Goal: Task Accomplishment & Management: Manage account settings

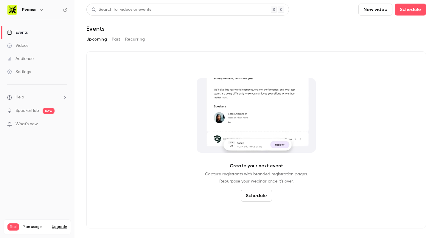
click at [158, 87] on div "Create your next event Capture registrants with branded registration pages. Rep…" at bounding box center [256, 139] width 340 height 177
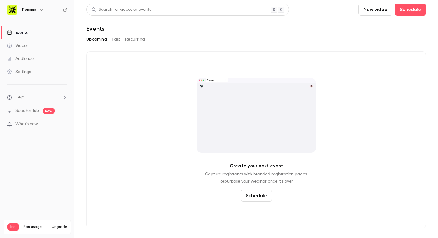
click at [138, 112] on div "Create your next event Capture registrants with branded registration pages. Rep…" at bounding box center [256, 139] width 340 height 177
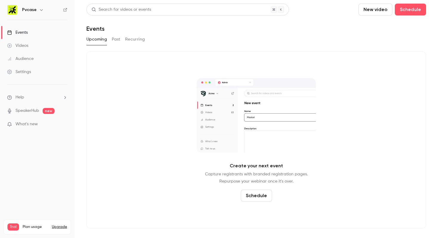
click at [33, 125] on span "What's new" at bounding box center [26, 124] width 22 height 6
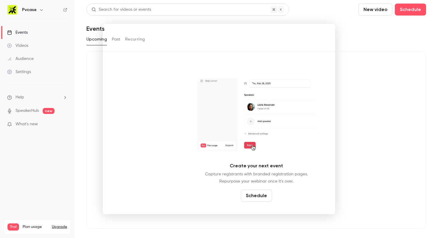
click at [378, 92] on div at bounding box center [219, 119] width 438 height 238
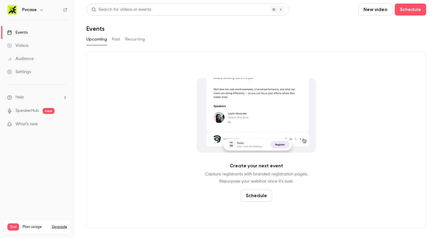
click at [31, 224] on span "Plan usage" at bounding box center [36, 226] width 26 height 5
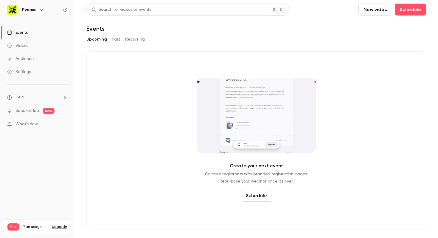
click at [35, 224] on span "Plan usage" at bounding box center [36, 226] width 26 height 5
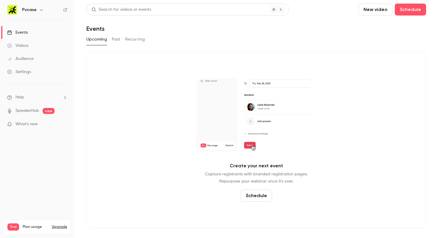
click at [9, 223] on span "Trial" at bounding box center [13, 226] width 12 height 7
click at [30, 224] on span "Plan usage" at bounding box center [36, 226] width 26 height 5
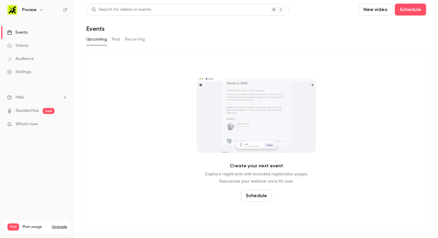
click at [63, 224] on button "Upgrade" at bounding box center [59, 226] width 15 height 5
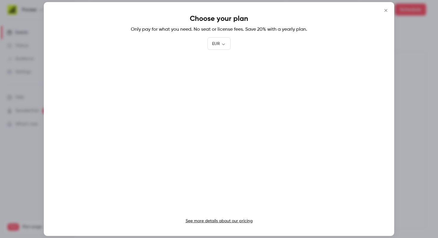
click at [383, 10] on icon "Close" at bounding box center [385, 10] width 7 height 5
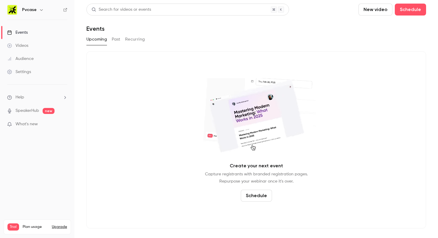
click at [115, 97] on div "Create your next event Capture registrants with branded registration pages. Rep…" at bounding box center [256, 139] width 340 height 177
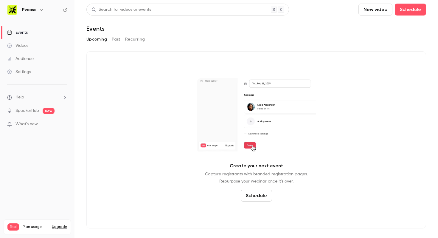
click at [199, 35] on div "Upcoming Past Recurring" at bounding box center [256, 40] width 340 height 10
click at [254, 181] on p "Capture registrants with branded registration pages. Repurpose your webinar onc…" at bounding box center [256, 177] width 103 height 14
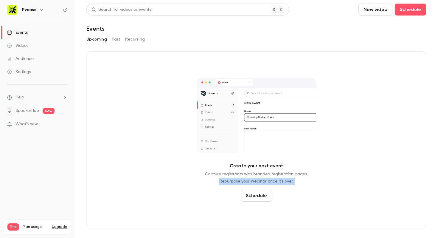
click at [254, 181] on p "Capture registrants with branded registration pages. Repurpose your webinar onc…" at bounding box center [256, 177] width 103 height 14
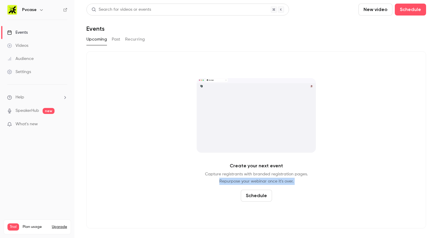
click at [240, 180] on p "Capture registrants with branded registration pages. Repurpose your webinar onc…" at bounding box center [256, 177] width 103 height 14
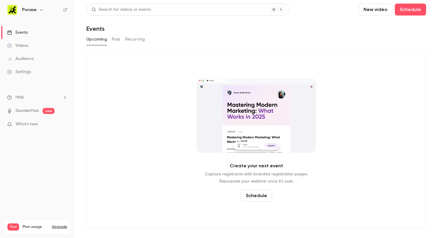
click at [41, 13] on button "button" at bounding box center [41, 9] width 7 height 7
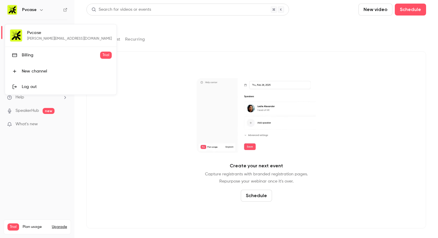
click at [100, 54] on span "Trial" at bounding box center [106, 55] width 12 height 7
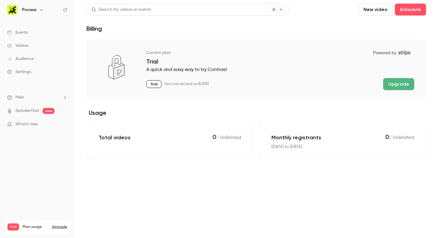
click at [166, 198] on main "Search for videos or events New video Schedule Billing Current plan Powered by …" at bounding box center [255, 119] width 363 height 238
click at [24, 59] on div "Audience" at bounding box center [20, 59] width 27 height 6
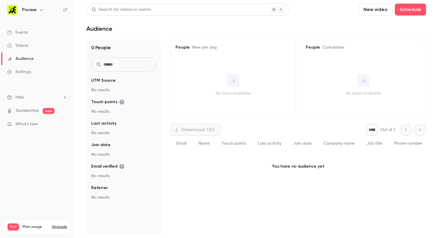
click at [121, 122] on legend "Last activity" at bounding box center [123, 123] width 65 height 6
click at [123, 189] on legend "Referrer" at bounding box center [123, 188] width 65 height 6
click at [19, 45] on div "Videos" at bounding box center [17, 46] width 21 height 6
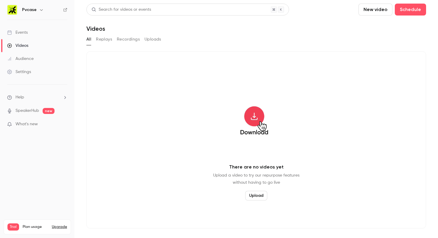
click at [111, 41] on button "Replays" at bounding box center [104, 40] width 16 height 10
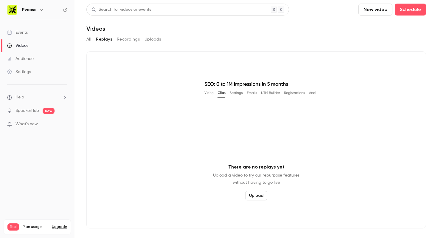
click at [125, 39] on button "Recordings" at bounding box center [128, 40] width 23 height 10
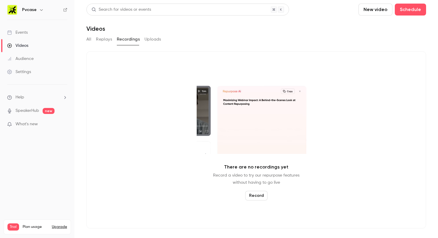
click at [153, 39] on button "Uploads" at bounding box center [152, 40] width 17 height 10
click at [87, 41] on button "All" at bounding box center [88, 40] width 5 height 10
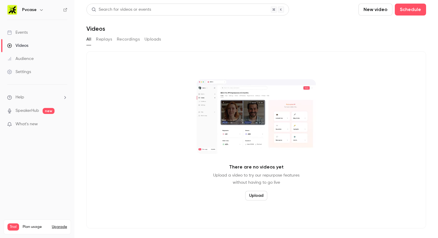
click at [21, 71] on div "Settings" at bounding box center [19, 72] width 24 height 6
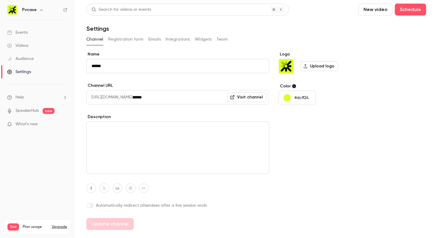
click at [246, 99] on link "Visit channel" at bounding box center [246, 97] width 39 height 10
click at [258, 96] on link "Visit channel" at bounding box center [246, 97] width 39 height 10
click at [242, 95] on link "Visit channel" at bounding box center [246, 97] width 39 height 10
click at [154, 117] on label "Description" at bounding box center [177, 117] width 183 height 6
click at [137, 152] on textarea at bounding box center [177, 147] width 183 height 52
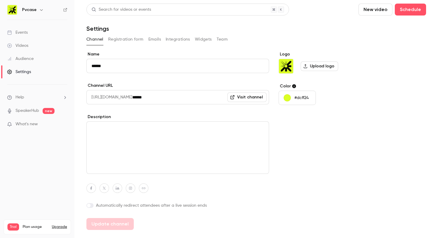
click at [96, 68] on input "******" at bounding box center [177, 66] width 183 height 14
click at [80, 82] on main "Search for videos or events New video Schedule Settings Channel Registration fo…" at bounding box center [255, 119] width 363 height 238
click at [128, 39] on button "Registration form" at bounding box center [125, 40] width 35 height 10
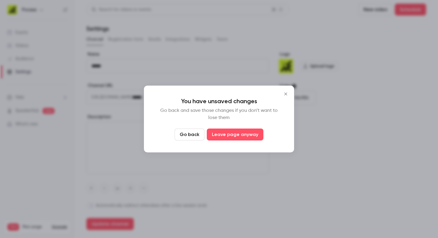
click at [196, 136] on button "Go back" at bounding box center [190, 134] width 30 height 12
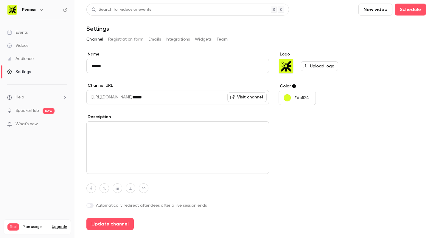
click at [196, 136] on textarea at bounding box center [177, 147] width 183 height 52
click at [108, 225] on button "Update channel" at bounding box center [109, 224] width 47 height 12
type input "******"
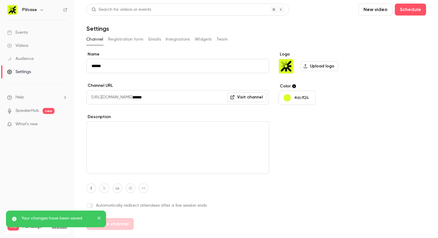
click at [101, 217] on icon "close" at bounding box center [99, 217] width 4 height 5
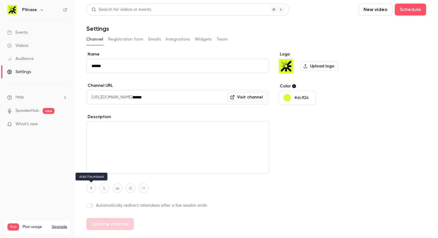
click at [93, 191] on button "button" at bounding box center [91, 188] width 10 height 10
click at [122, 173] on icon "button" at bounding box center [122, 174] width 4 height 4
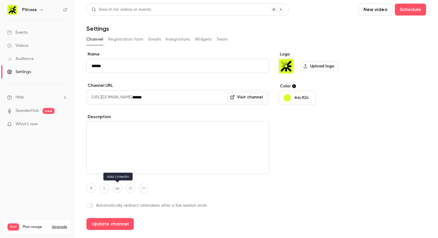
click at [121, 187] on button "button" at bounding box center [118, 188] width 10 height 10
paste input "**********"
click at [148, 174] on icon "button" at bounding box center [149, 174] width 4 height 4
type input "**********"
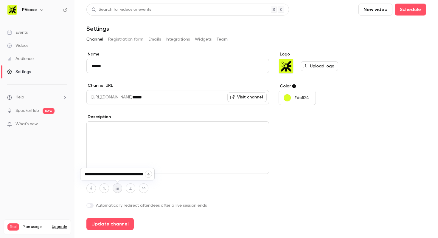
scroll to position [0, 0]
click at [129, 189] on icon "button" at bounding box center [130, 188] width 4 height 4
click at [137, 174] on input at bounding box center [127, 174] width 61 height 5
paste input "**********"
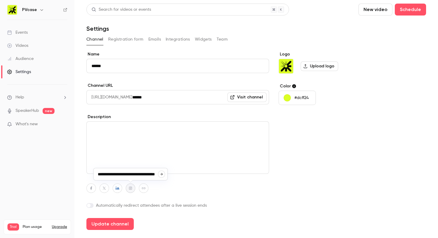
click at [161, 174] on icon "button" at bounding box center [161, 174] width 2 height 2
type input "**********"
click at [140, 186] on button "button" at bounding box center [144, 188] width 10 height 10
click at [198, 192] on div at bounding box center [177, 188] width 183 height 10
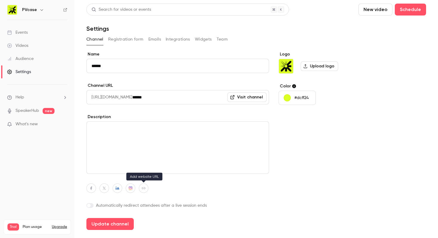
click at [146, 187] on button "button" at bounding box center [144, 188] width 10 height 10
paste input "**********"
click at [173, 174] on icon "button" at bounding box center [175, 174] width 4 height 4
type input "**********"
click at [310, 150] on div "Logo Upload logo Color #dcff24" at bounding box center [324, 140] width 91 height 178
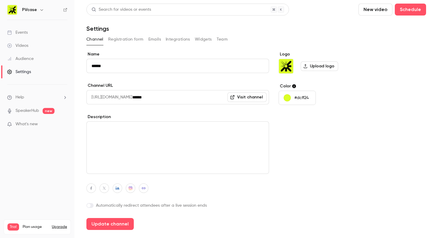
click at [235, 139] on textarea at bounding box center [177, 147] width 183 height 52
click at [124, 223] on button "Update channel" at bounding box center [109, 224] width 47 height 12
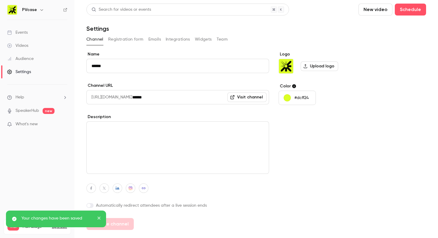
click at [99, 218] on icon "close" at bounding box center [98, 217] width 3 height 3
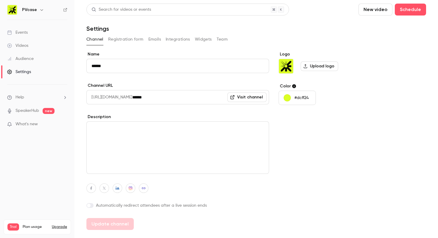
click at [118, 40] on button "Registration form" at bounding box center [125, 40] width 35 height 10
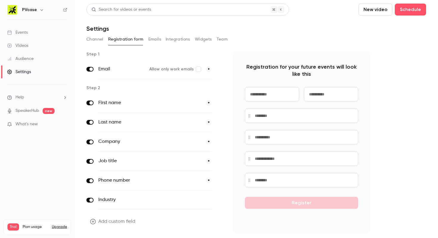
scroll to position [17, 0]
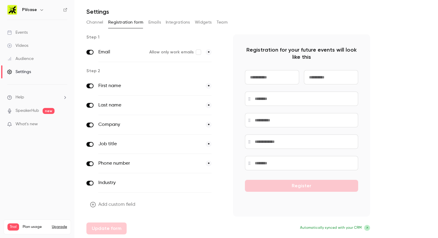
click at [93, 205] on icon "button" at bounding box center [92, 204] width 5 height 5
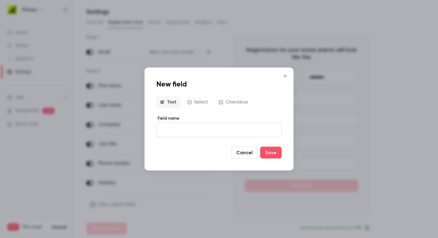
click at [201, 103] on button "Select" at bounding box center [197, 102] width 29 height 12
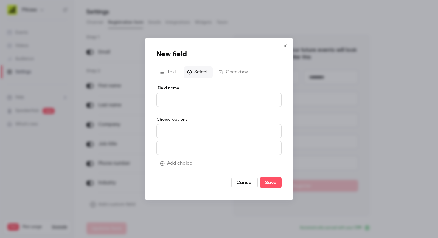
click at [172, 69] on button "Text" at bounding box center [168, 72] width 25 height 12
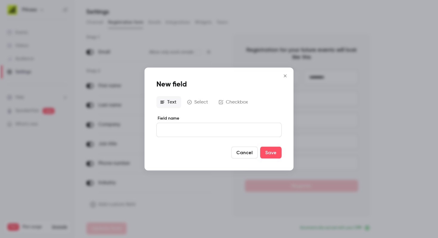
click at [286, 76] on icon "Close" at bounding box center [284, 76] width 7 height 5
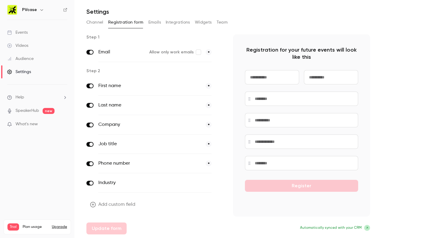
scroll to position [0, 0]
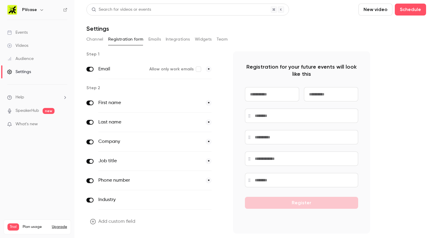
click at [151, 39] on button "Emails" at bounding box center [154, 40] width 13 height 10
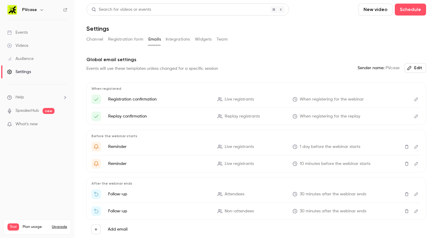
click at [135, 38] on button "Registration form" at bounding box center [125, 40] width 35 height 10
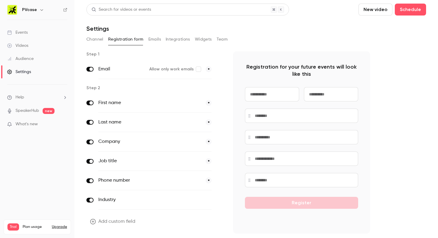
click at [174, 40] on button "Integrations" at bounding box center [178, 40] width 24 height 10
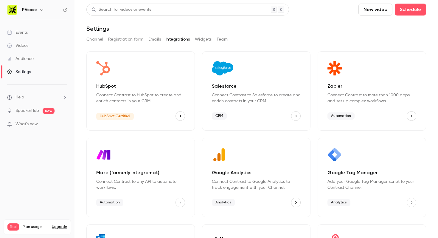
click at [181, 116] on icon "HubSpot" at bounding box center [180, 116] width 1 height 2
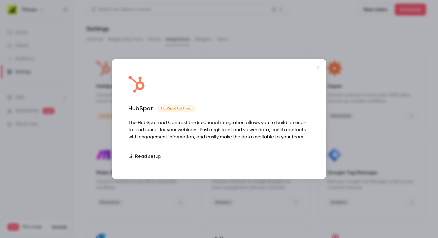
click at [294, 158] on link "Connect" at bounding box center [295, 156] width 30 height 12
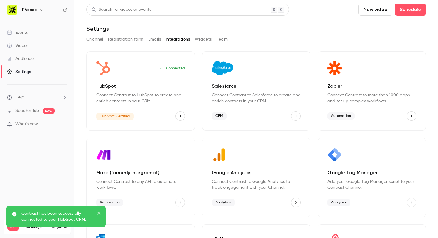
click at [197, 132] on div "Connected HubSpot Connect Contrast to HubSpot to create and enrich contacts in …" at bounding box center [256, 177] width 340 height 252
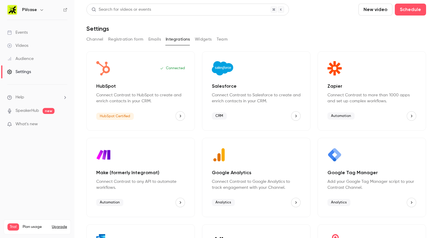
scroll to position [69, 0]
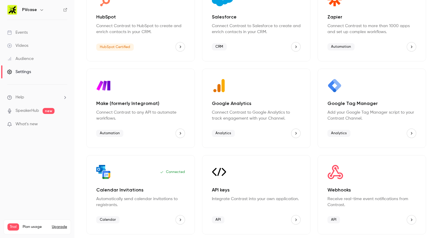
click at [196, 148] on div "Connected HubSpot Connect Contrast to HubSpot to create and enrich contacts in …" at bounding box center [256, 108] width 340 height 252
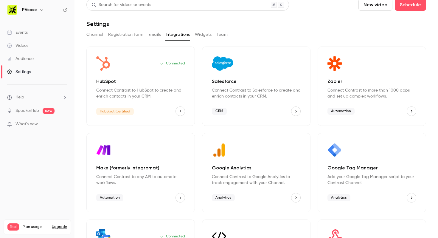
scroll to position [0, 0]
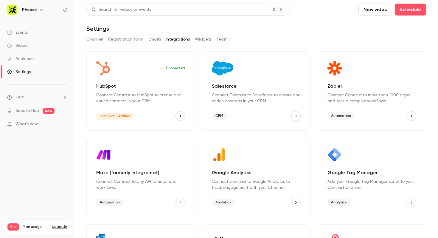
click at [200, 38] on button "Widgets" at bounding box center [203, 40] width 17 height 10
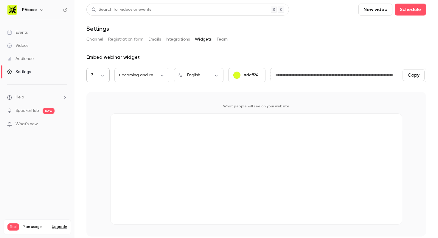
click at [103, 77] on body "**********" at bounding box center [219, 119] width 438 height 238
click at [101, 74] on div at bounding box center [219, 119] width 438 height 238
click at [149, 78] on body "**********" at bounding box center [219, 119] width 438 height 238
click at [141, 110] on li "replays" at bounding box center [141, 109] width 55 height 15
type input "****"
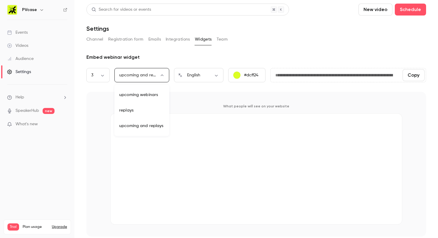
type input "**********"
click at [120, 55] on div "Embed webinar widget" at bounding box center [256, 57] width 340 height 7
click at [127, 56] on div "Embed webinar widget" at bounding box center [256, 57] width 340 height 7
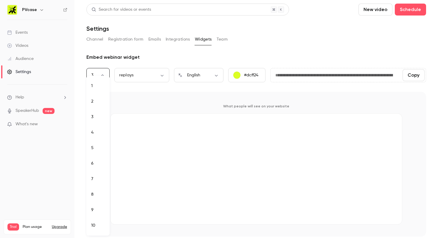
click at [104, 74] on body "**********" at bounding box center [219, 119] width 438 height 238
click at [102, 74] on div at bounding box center [219, 119] width 438 height 238
click at [126, 96] on div "What people will see on your website" at bounding box center [256, 164] width 340 height 144
click at [252, 106] on p "What people will see on your website" at bounding box center [256, 106] width 292 height 5
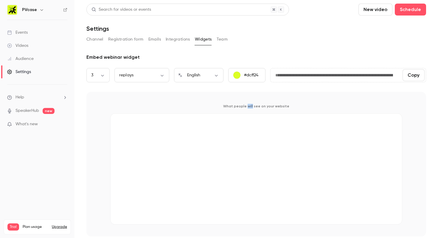
click at [252, 106] on p "What people will see on your website" at bounding box center [256, 106] width 292 height 5
click at [231, 106] on p "What people will see on your website" at bounding box center [256, 106] width 292 height 5
click at [223, 40] on button "Team" at bounding box center [222, 40] width 11 height 10
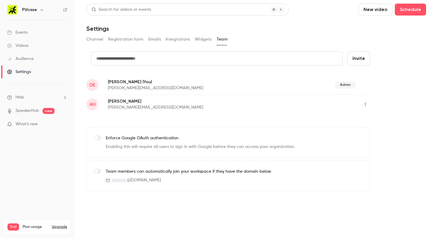
click at [100, 171] on label at bounding box center [97, 171] width 7 height 5
click at [99, 202] on main "Search for videos or events New video Schedule Settings Channel Registration fo…" at bounding box center [255, 119] width 363 height 238
click at [200, 38] on button "Widgets" at bounding box center [203, 40] width 17 height 10
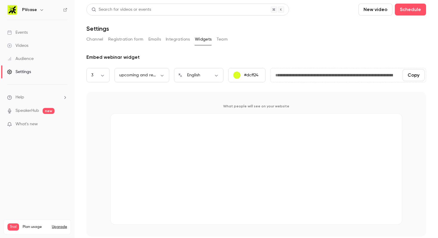
click at [223, 38] on button "Team" at bounding box center [222, 40] width 11 height 10
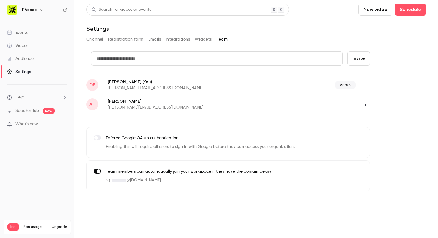
click at [158, 53] on input "text" at bounding box center [216, 58] width 251 height 14
type input "**********"
click at [353, 61] on button "Invite" at bounding box center [358, 58] width 23 height 14
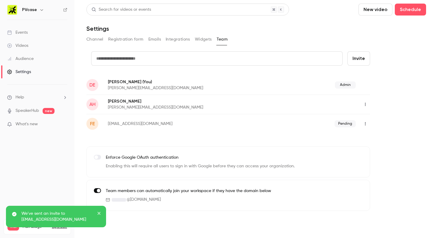
click at [97, 213] on icon "close" at bounding box center [99, 213] width 4 height 5
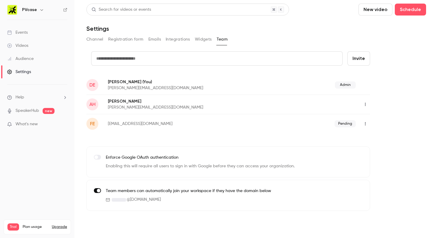
click at [366, 121] on button "button" at bounding box center [365, 124] width 10 height 10
click at [393, 109] on div at bounding box center [219, 119] width 438 height 238
click at [339, 125] on span "Pending" at bounding box center [345, 123] width 21 height 7
click at [96, 37] on button "Channel" at bounding box center [94, 40] width 17 height 10
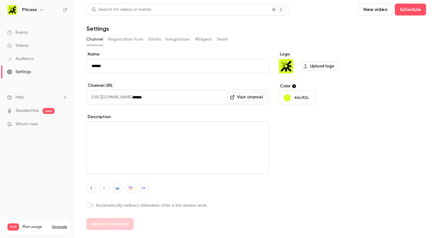
click at [28, 62] on link "Audience" at bounding box center [37, 58] width 74 height 13
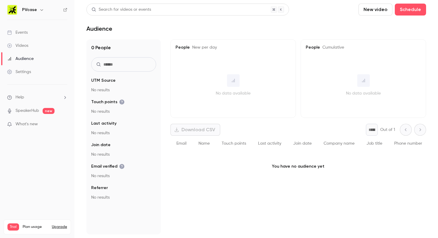
click at [30, 44] on link "Videos" at bounding box center [37, 45] width 74 height 13
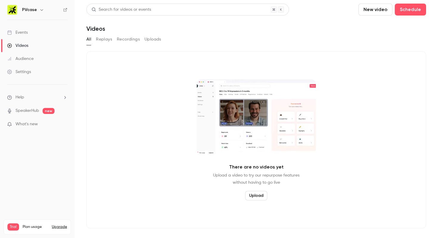
click at [24, 32] on div "Events" at bounding box center [17, 32] width 21 height 6
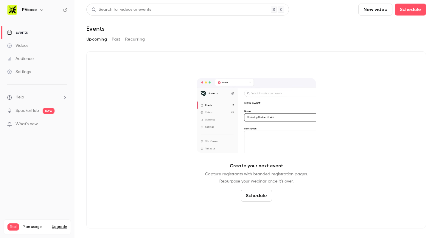
click at [25, 72] on div "Settings" at bounding box center [19, 72] width 24 height 6
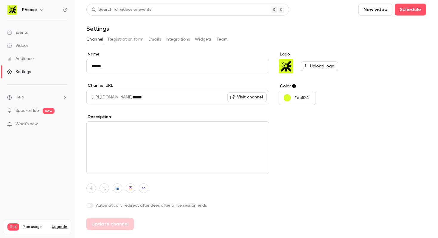
click at [38, 110] on link "SpeakerHub" at bounding box center [27, 111] width 24 height 6
click at [175, 41] on button "Integrations" at bounding box center [178, 40] width 24 height 10
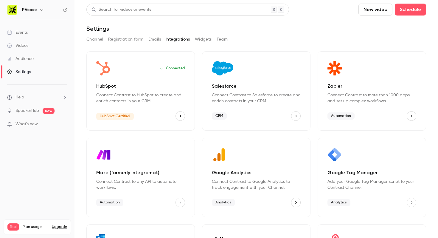
click at [99, 39] on button "Channel" at bounding box center [94, 40] width 17 height 10
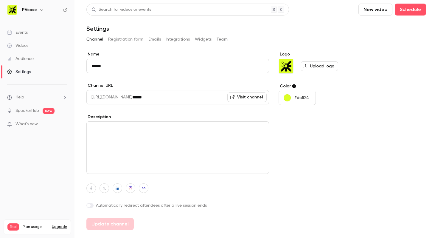
click at [159, 51] on div "Search for videos or events New video Schedule Settings Channel Registration fo…" at bounding box center [256, 117] width 340 height 226
click at [152, 37] on button "Emails" at bounding box center [154, 40] width 13 height 10
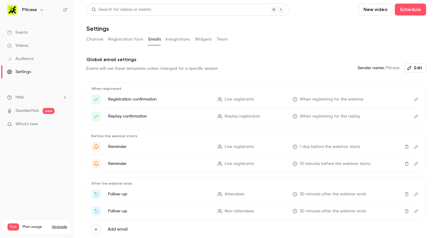
click at [148, 99] on p "Registration confirmation" at bounding box center [159, 99] width 102 height 6
click at [171, 98] on p "Registration confirmation" at bounding box center [159, 99] width 102 height 6
click at [415, 100] on icon "Edit" at bounding box center [416, 99] width 5 height 4
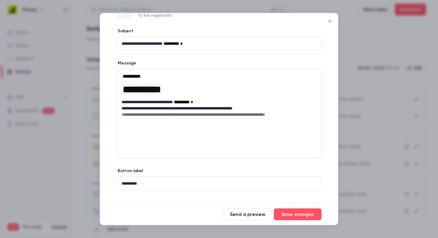
scroll to position [29, 0]
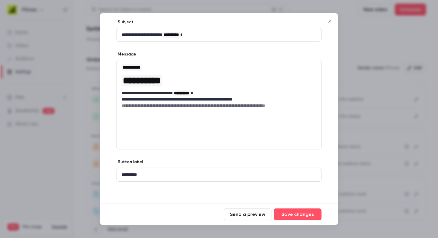
click at [152, 70] on h3 "**********" at bounding box center [219, 67] width 195 height 7
click at [134, 66] on span "**********" at bounding box center [132, 67] width 18 height 4
click at [172, 102] on p "**********" at bounding box center [219, 100] width 195 height 6
click at [221, 103] on h6 "**********" at bounding box center [219, 106] width 195 height 6
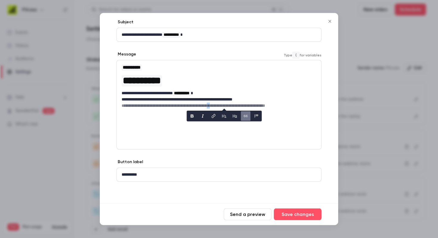
click at [221, 103] on h6 "**********" at bounding box center [219, 106] width 195 height 6
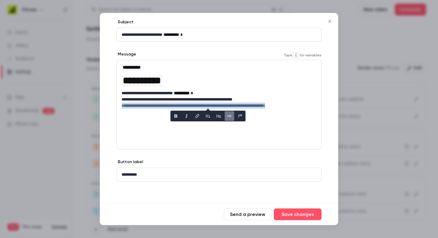
click at [192, 107] on h6 "**********" at bounding box center [219, 106] width 195 height 6
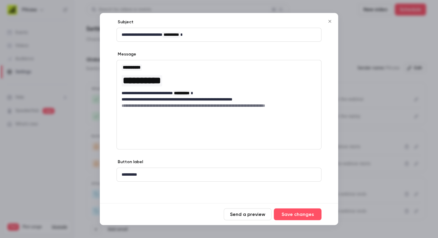
click at [155, 166] on div "**********" at bounding box center [218, 170] width 205 height 23
click at [150, 173] on p "**********" at bounding box center [219, 175] width 195 height 6
click at [154, 158] on div "**********" at bounding box center [219, 111] width 238 height 184
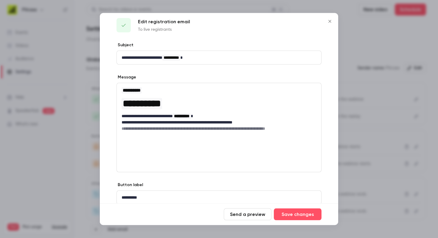
scroll to position [6, 0]
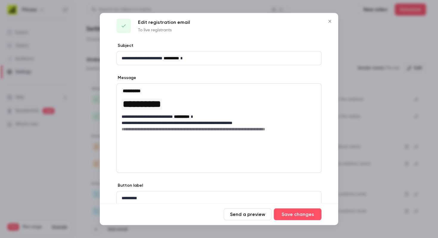
click at [329, 20] on icon "Close" at bounding box center [329, 21] width 7 height 5
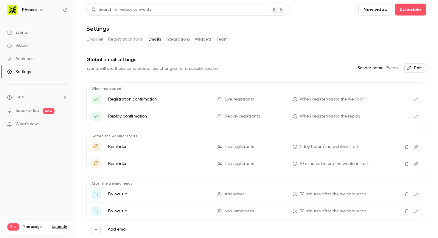
click at [416, 97] on button "Edit" at bounding box center [416, 99] width 10 height 10
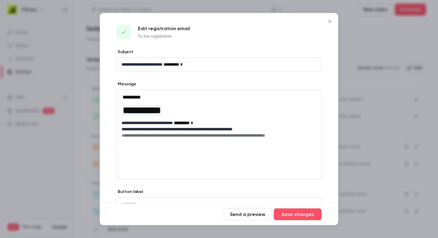
scroll to position [29, 0]
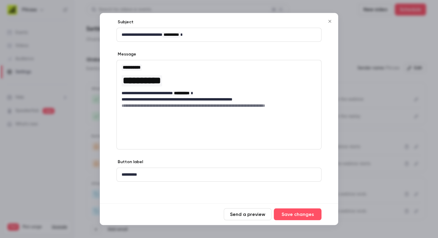
click at [169, 181] on div "**********" at bounding box center [219, 174] width 204 height 13
click at [329, 21] on icon "Close" at bounding box center [329, 21] width 7 height 5
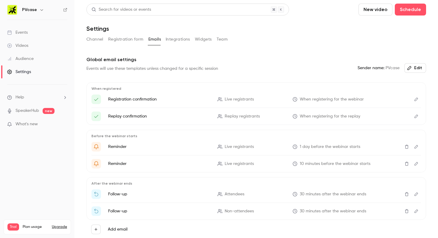
click at [417, 118] on icon "Edit" at bounding box center [416, 116] width 5 height 4
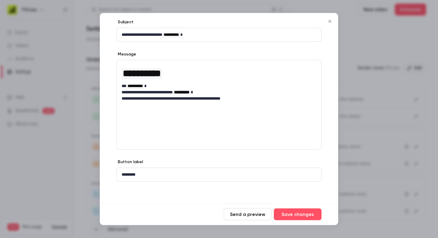
scroll to position [0, 0]
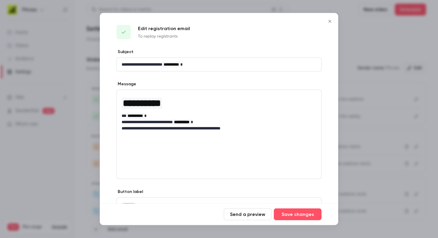
click at [191, 115] on p "**********" at bounding box center [219, 116] width 195 height 6
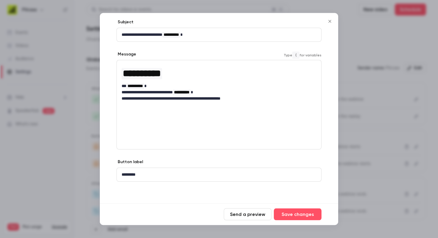
click at [271, 119] on div "**********" at bounding box center [218, 104] width 205 height 89
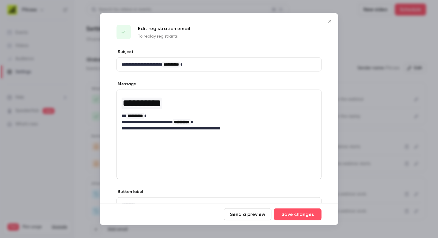
click at [331, 20] on icon "Close" at bounding box center [329, 21] width 7 height 5
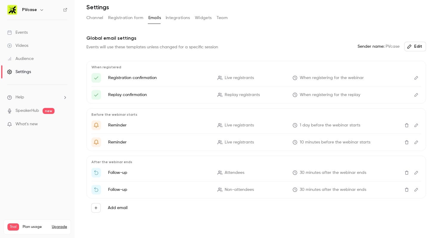
scroll to position [26, 0]
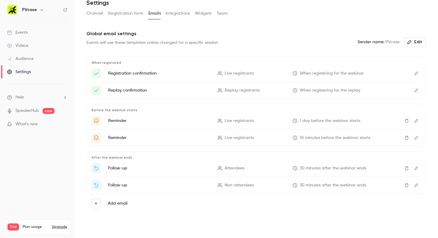
click at [418, 92] on icon "Edit" at bounding box center [416, 90] width 5 height 4
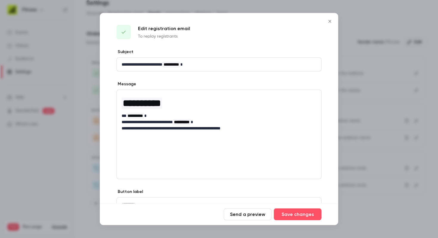
click at [197, 163] on div "**********" at bounding box center [218, 134] width 205 height 89
click at [256, 128] on p "**********" at bounding box center [219, 128] width 195 height 6
click at [331, 20] on icon "Close" at bounding box center [329, 21] width 7 height 5
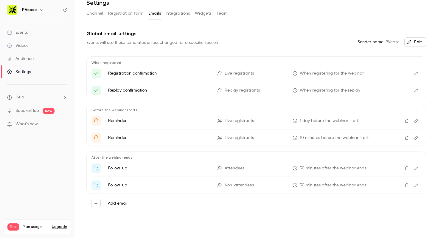
click at [417, 122] on icon "Edit" at bounding box center [416, 121] width 5 height 4
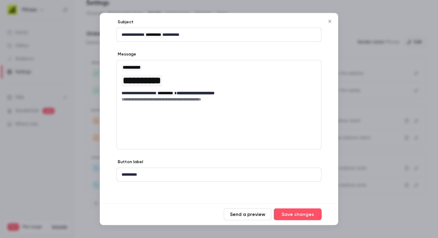
scroll to position [0, 0]
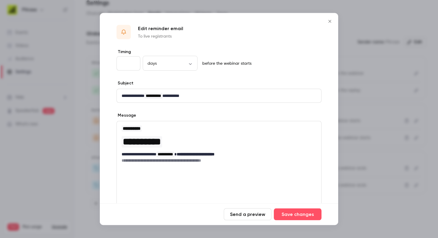
click at [332, 20] on icon "Close" at bounding box center [329, 21] width 7 height 5
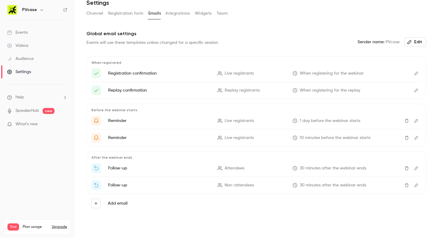
click at [417, 139] on icon "Edit" at bounding box center [416, 138] width 5 height 4
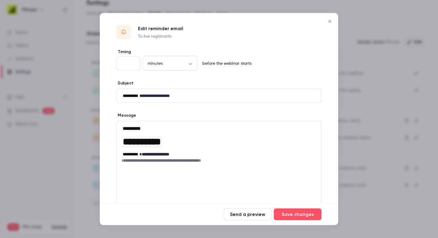
scroll to position [61, 0]
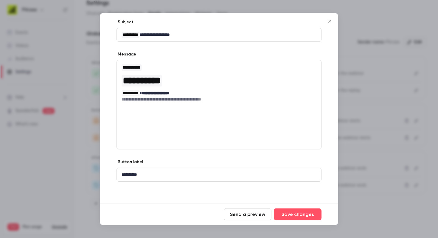
click at [329, 21] on icon "Close" at bounding box center [329, 21] width 7 height 5
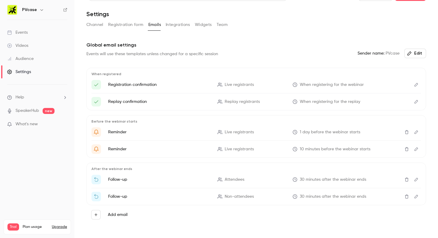
scroll to position [0, 0]
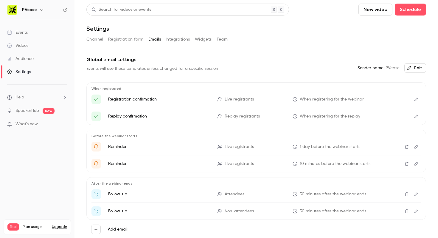
click at [412, 66] on icon "button" at bounding box center [409, 68] width 5 height 5
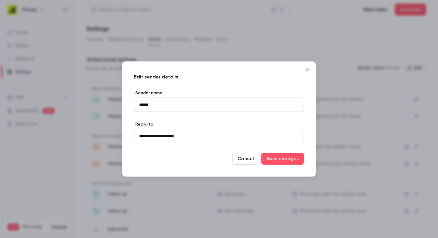
click at [161, 138] on input "**********" at bounding box center [219, 136] width 170 height 14
type input "**********"
click at [290, 159] on button "Save changes" at bounding box center [282, 159] width 43 height 12
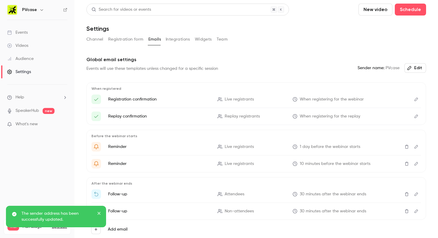
scroll to position [26, 0]
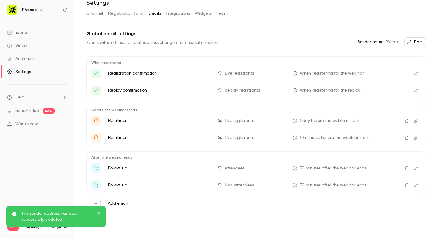
click at [95, 201] on icon "button" at bounding box center [96, 203] width 4 height 4
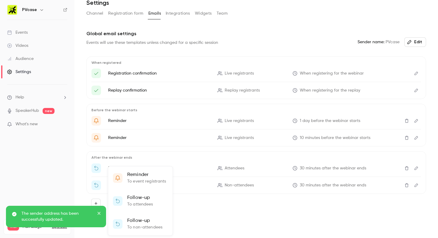
click at [198, 224] on div at bounding box center [219, 119] width 438 height 238
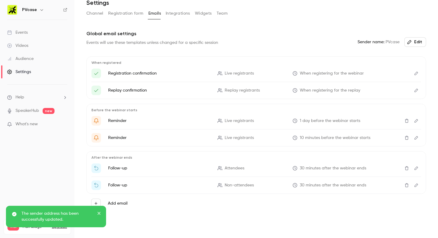
scroll to position [0, 0]
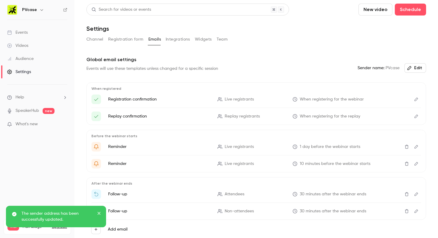
click at [139, 97] on p "Registration confirmation" at bounding box center [159, 99] width 102 height 6
click at [341, 98] on span "When registering for the webinar" at bounding box center [332, 99] width 64 height 6
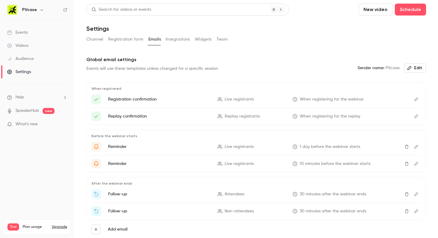
click at [127, 67] on div "Events will use these templates unless changed for a specific session" at bounding box center [152, 69] width 132 height 6
click at [132, 67] on div "Events will use these templates unless changed for a specific session" at bounding box center [152, 69] width 132 height 6
click at [149, 69] on div "Events will use these templates unless changed for a specific session" at bounding box center [152, 69] width 132 height 6
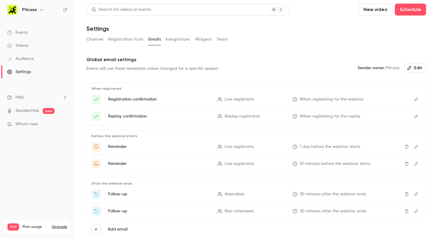
click at [149, 69] on div "Events will use these templates unless changed for a specific session" at bounding box center [152, 69] width 132 height 6
click at [161, 67] on div "Events will use these templates unless changed for a specific session" at bounding box center [152, 69] width 132 height 6
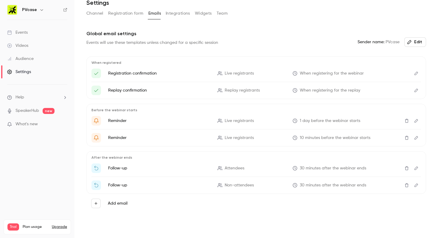
click at [414, 74] on icon "Edit" at bounding box center [416, 73] width 5 height 4
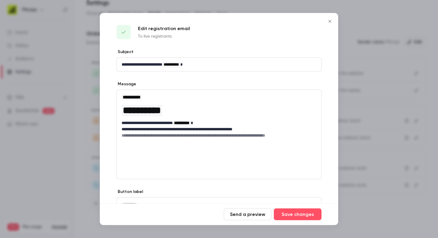
scroll to position [29, 0]
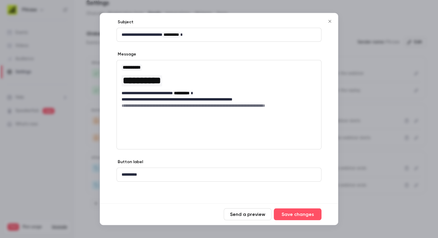
click at [245, 215] on button "Send a preview" at bounding box center [248, 214] width 48 height 12
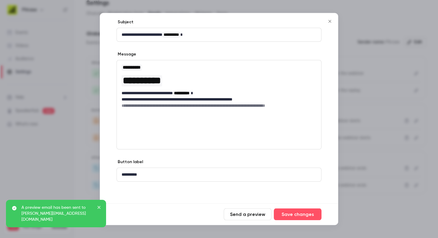
click at [219, 115] on div "**********" at bounding box center [218, 104] width 205 height 89
click at [328, 23] on icon "Close" at bounding box center [329, 21] width 7 height 5
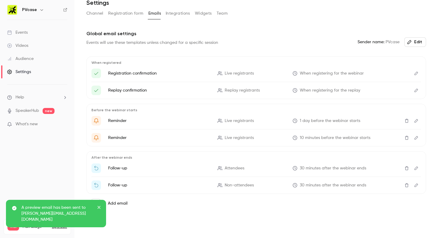
scroll to position [0, 0]
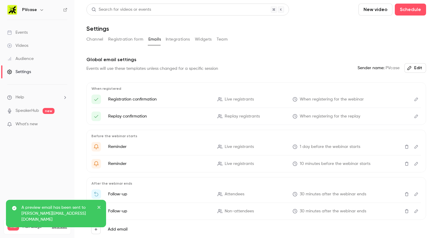
click at [177, 38] on button "Integrations" at bounding box center [178, 40] width 24 height 10
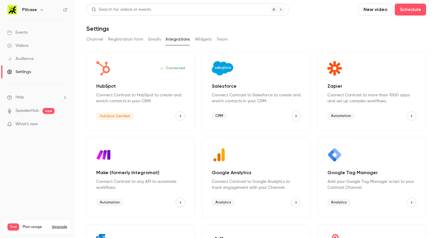
click at [197, 38] on button "Widgets" at bounding box center [203, 40] width 17 height 10
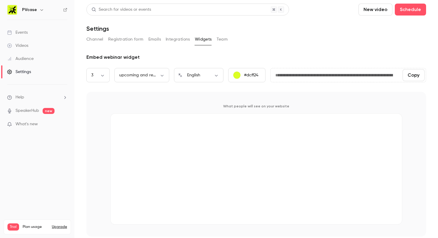
click at [218, 41] on button "Team" at bounding box center [222, 40] width 11 height 10
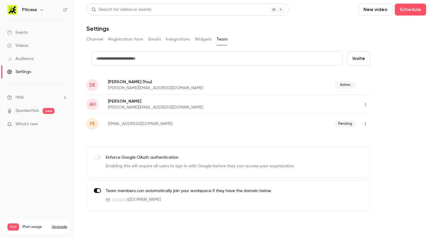
click at [109, 39] on button "Registration form" at bounding box center [125, 40] width 35 height 10
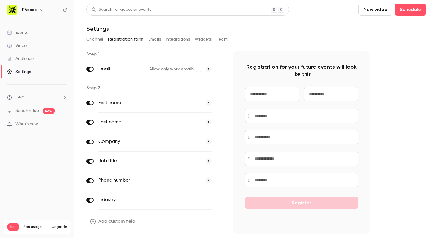
scroll to position [17, 0]
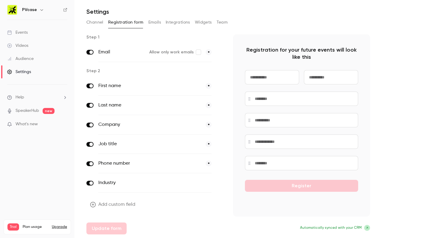
click at [105, 207] on button "Add custom field" at bounding box center [113, 204] width 54 height 12
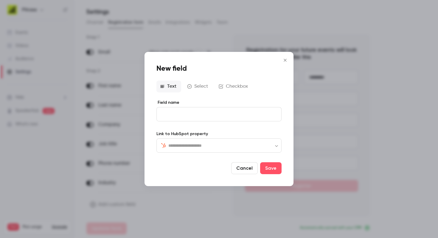
click at [215, 146] on input "text" at bounding box center [222, 145] width 108 height 7
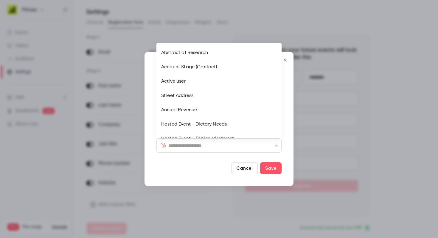
click at [208, 146] on input "text" at bounding box center [222, 145] width 108 height 7
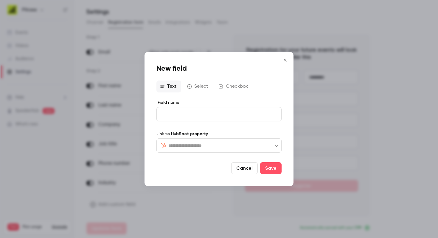
click at [245, 170] on button "Cancel" at bounding box center [244, 168] width 27 height 12
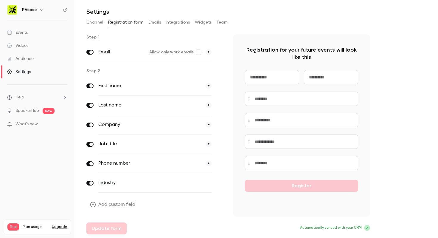
click at [226, 116] on div "Step 1 Email Allow only work emails * Step 2 First name * Last name * Company *…" at bounding box center [228, 134] width 284 height 200
click at [90, 144] on span at bounding box center [91, 144] width 4 height 4
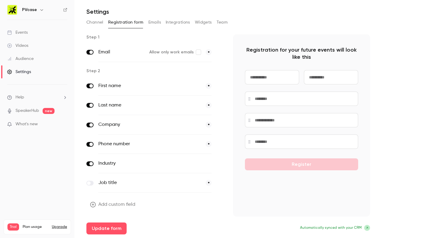
click at [95, 205] on icon "button" at bounding box center [93, 204] width 6 height 6
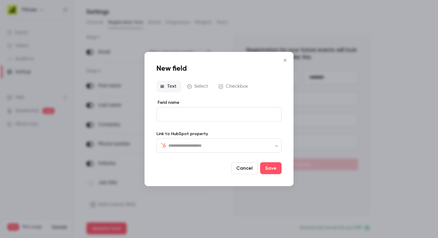
click at [212, 145] on input "text" at bounding box center [222, 145] width 108 height 7
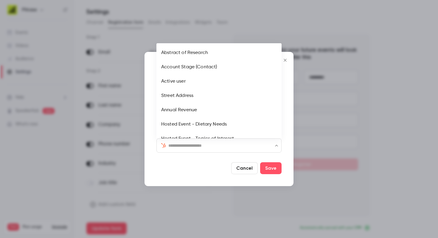
type input "*"
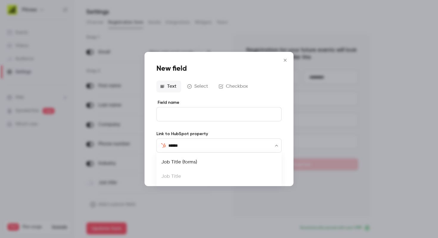
type input "*******"
click at [200, 158] on li "Job Title (forms)" at bounding box center [218, 162] width 125 height 14
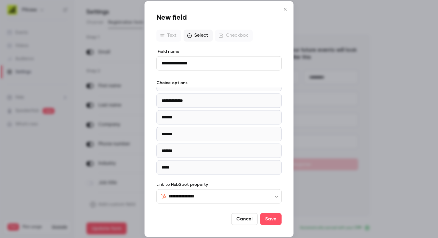
scroll to position [0, 0]
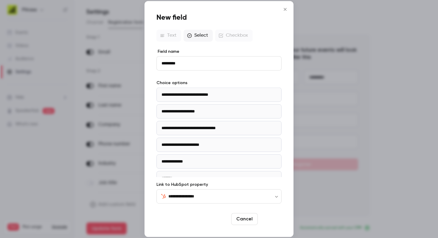
type input "*********"
click at [270, 216] on button "Save" at bounding box center [270, 219] width 21 height 12
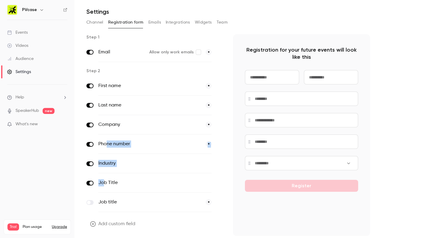
drag, startPoint x: 103, startPoint y: 183, endPoint x: 105, endPoint y: 142, distance: 41.2
click at [105, 142] on div "First name * Last name * Company * Phone number * Industry optional Job Title o…" at bounding box center [154, 144] width 137 height 136
click at [226, 195] on div "Step 1 Email Allow only work emails * Step 2 First name * Last name * Company *…" at bounding box center [228, 143] width 284 height 219
drag, startPoint x: 206, startPoint y: 182, endPoint x: 206, endPoint y: 165, distance: 17.3
click at [206, 165] on div "First name * Last name * Company * Phone number * Industry optional Job Title o…" at bounding box center [154, 144] width 137 height 136
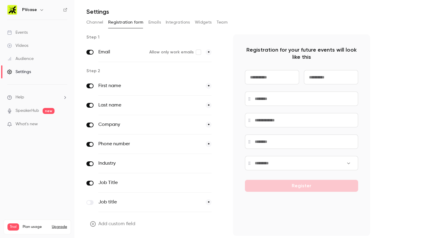
click at [201, 186] on div "Job Title optional" at bounding box center [154, 182] width 113 height 19
click at [206, 183] on button "optional" at bounding box center [202, 183] width 20 height 6
click at [219, 183] on icon "button" at bounding box center [220, 183] width 4 height 4
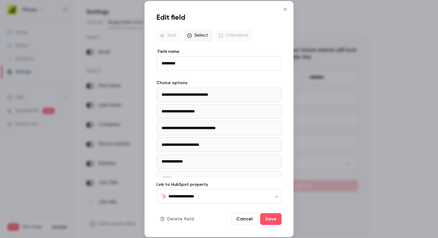
scroll to position [61, 0]
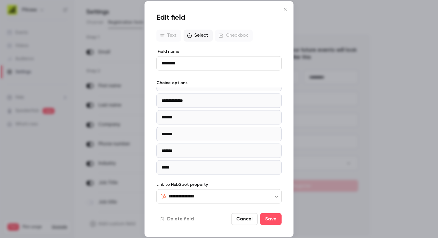
click at [245, 222] on button "Cancel" at bounding box center [244, 219] width 27 height 12
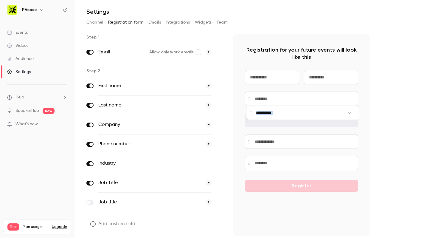
drag, startPoint x: 247, startPoint y: 164, endPoint x: 248, endPoint y: 114, distance: 49.8
click at [248, 114] on div at bounding box center [302, 112] width 113 height 14
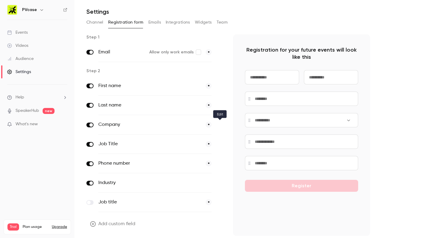
click at [218, 125] on icon "button" at bounding box center [219, 124] width 3 height 3
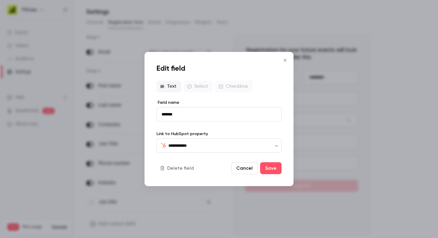
click at [177, 168] on button "Delete field" at bounding box center [177, 168] width 42 height 12
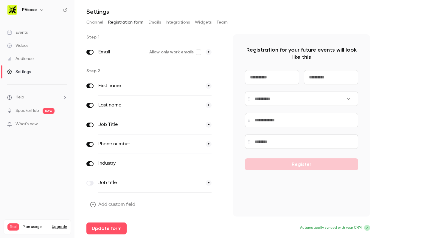
click at [104, 208] on button "Add custom field" at bounding box center [113, 204] width 54 height 12
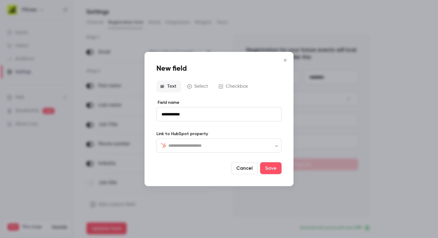
type input "**********"
click at [209, 144] on input "text" at bounding box center [222, 145] width 108 height 7
click at [203, 169] on li "Company Name" at bounding box center [218, 162] width 125 height 14
type input "**********"
click at [270, 172] on button "Save" at bounding box center [270, 168] width 21 height 12
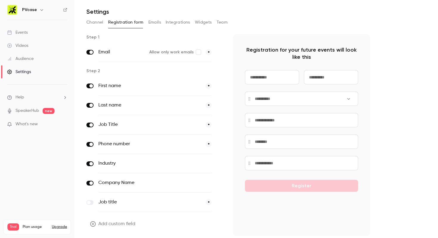
scroll to position [9, 0]
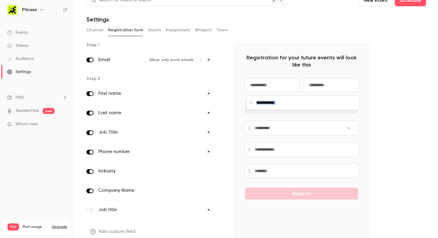
drag, startPoint x: 248, startPoint y: 171, endPoint x: 249, endPoint y: 102, distance: 68.2
click at [249, 102] on div at bounding box center [302, 102] width 113 height 14
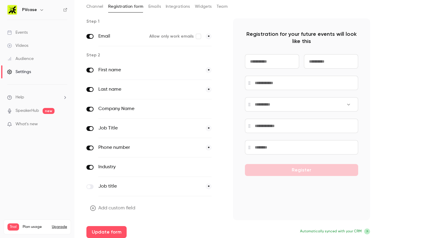
scroll to position [36, 0]
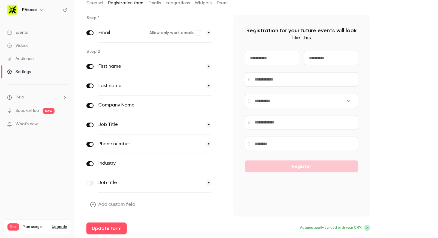
click at [94, 206] on icon "button" at bounding box center [92, 204] width 5 height 5
click at [112, 205] on button "Add custom field" at bounding box center [113, 204] width 54 height 12
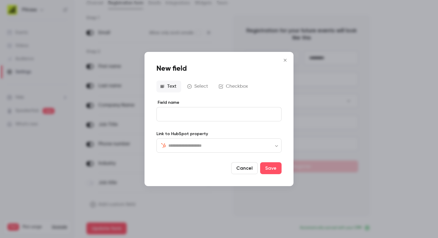
click at [194, 147] on input "text" at bounding box center [222, 145] width 108 height 7
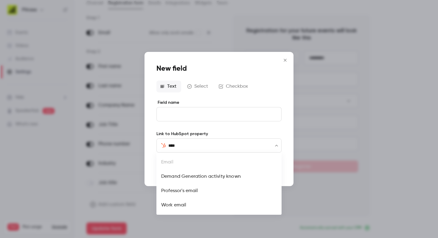
type input "*****"
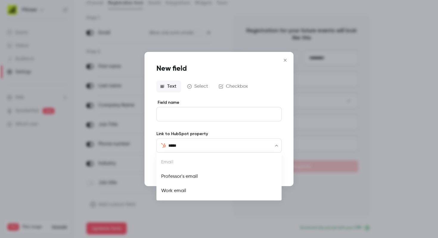
click at [184, 161] on ul "Email Professor's email Work email" at bounding box center [218, 177] width 125 height 48
click at [166, 163] on ul "Email Professor's email Work email" at bounding box center [218, 177] width 125 height 48
click at [178, 193] on li "Work email" at bounding box center [218, 190] width 125 height 14
type input "**********"
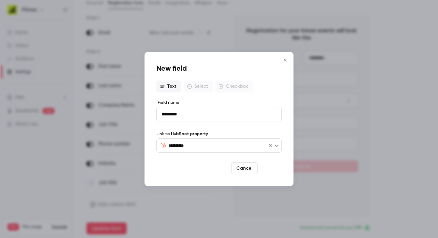
type input "**********"
click at [271, 169] on button "Save" at bounding box center [270, 168] width 21 height 12
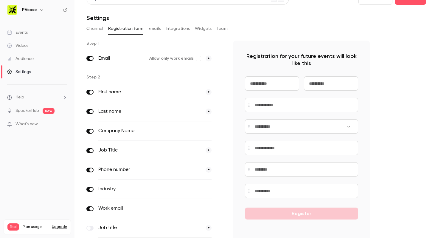
scroll to position [56, 0]
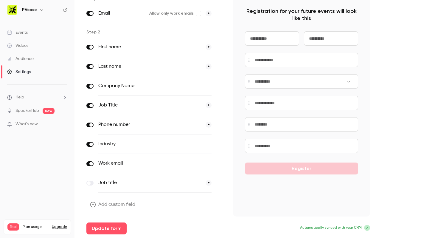
click at [218, 163] on icon "button" at bounding box center [220, 164] width 4 height 4
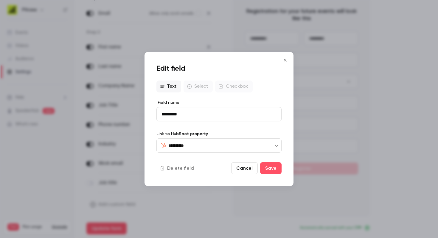
click at [180, 168] on button "Delete field" at bounding box center [177, 168] width 42 height 12
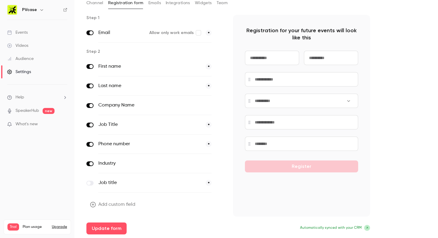
scroll to position [0, 0]
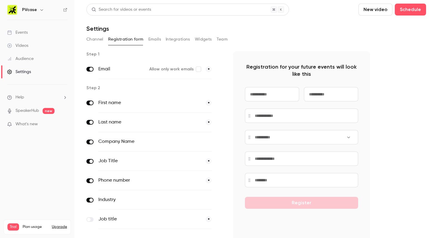
click at [111, 68] on label "Email" at bounding box center [121, 69] width 46 height 7
click at [211, 69] on span "*" at bounding box center [209, 69] width 6 height 6
click at [183, 70] on label "Allow only work emails" at bounding box center [175, 69] width 52 height 6
click at [85, 69] on main "Search for videos or events New video Schedule Settings Channel Registration fo…" at bounding box center [255, 119] width 363 height 238
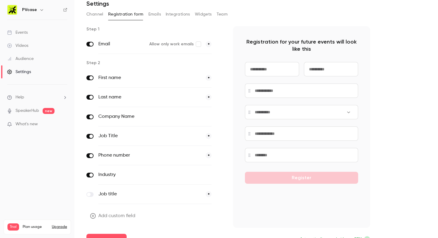
scroll to position [36, 0]
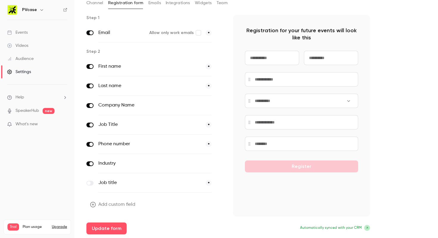
click at [220, 164] on icon "button" at bounding box center [220, 164] width 4 height 4
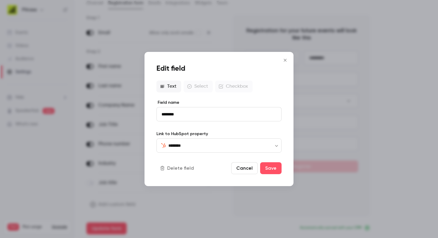
click at [183, 166] on button "Delete field" at bounding box center [177, 168] width 42 height 12
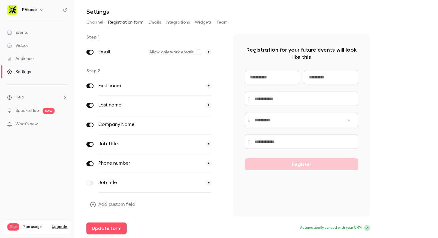
scroll to position [7, 0]
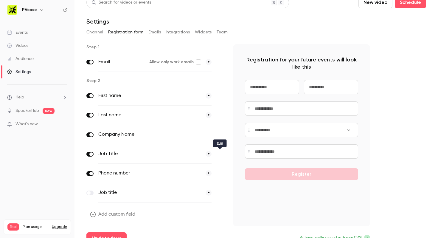
click at [218, 155] on button "button" at bounding box center [219, 153] width 7 height 7
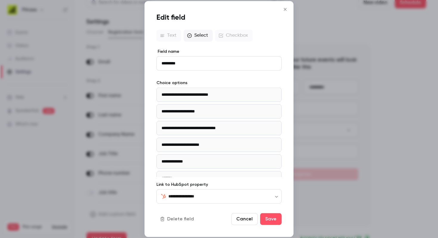
click at [238, 217] on button "Cancel" at bounding box center [244, 219] width 27 height 12
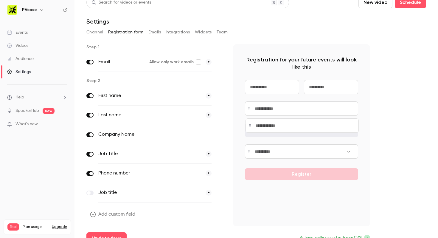
drag, startPoint x: 249, startPoint y: 150, endPoint x: 250, endPoint y: 125, distance: 25.3
click at [250, 124] on div at bounding box center [301, 125] width 113 height 14
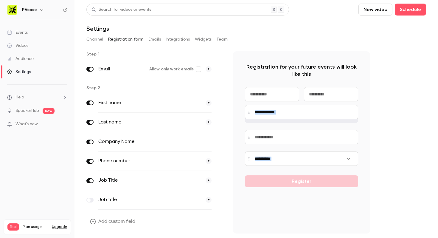
drag, startPoint x: 248, startPoint y: 136, endPoint x: 248, endPoint y: 110, distance: 26.2
click at [248, 110] on div at bounding box center [301, 112] width 113 height 14
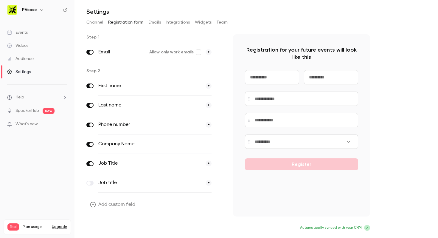
click at [117, 229] on button "Update form" at bounding box center [106, 228] width 40 height 12
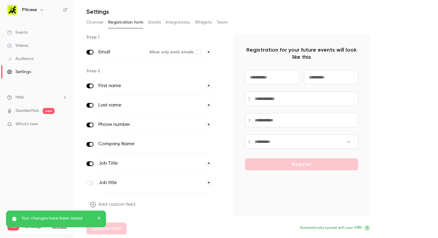
scroll to position [0, 0]
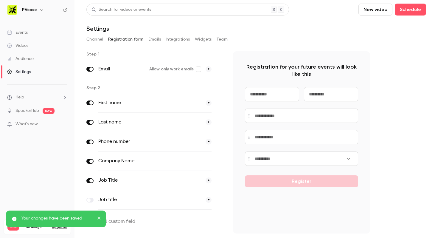
click at [25, 59] on div "Audience" at bounding box center [20, 59] width 27 height 6
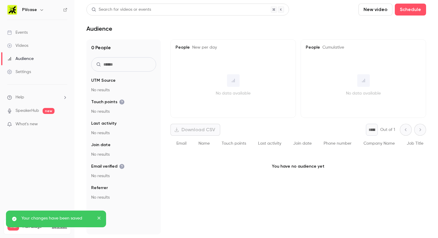
click at [22, 34] on div "Events" at bounding box center [17, 32] width 21 height 6
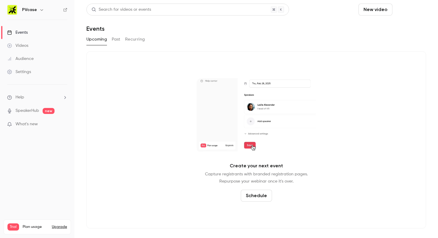
click at [418, 8] on button "Schedule" at bounding box center [410, 10] width 31 height 12
click at [377, 12] on div at bounding box center [219, 119] width 438 height 238
click at [371, 7] on button "New video" at bounding box center [375, 10] width 34 height 12
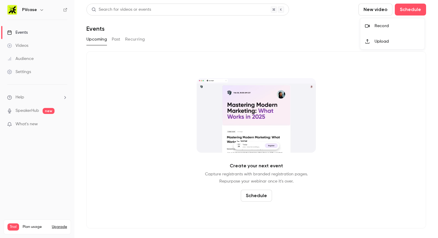
click at [377, 28] on div "Record" at bounding box center [396, 26] width 45 height 6
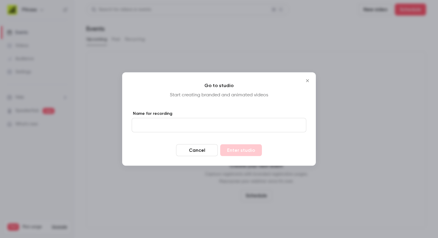
click at [177, 127] on input "Name for recording" at bounding box center [219, 125] width 175 height 14
type input "**********"
click at [226, 146] on button "Enter studio" at bounding box center [241, 150] width 42 height 12
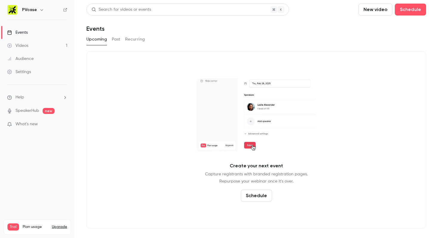
click at [115, 39] on button "Past" at bounding box center [116, 40] width 9 height 10
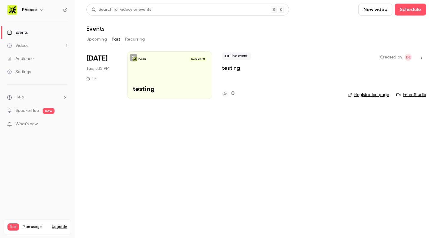
click at [51, 46] on link "Videos 1" at bounding box center [37, 45] width 74 height 13
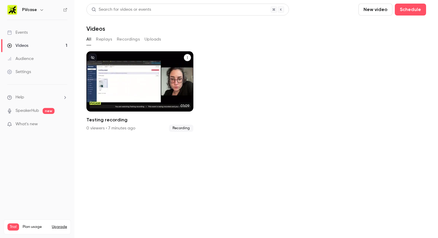
click at [188, 57] on icon "Testing recording" at bounding box center [188, 58] width 4 height 4
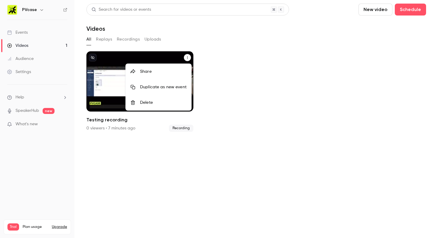
click at [162, 100] on div "Delete" at bounding box center [163, 102] width 46 height 6
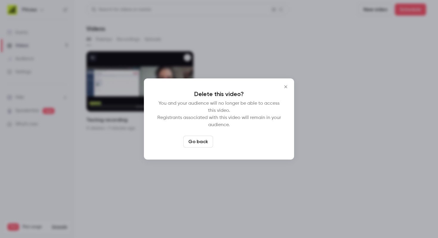
click at [238, 143] on button "Delete video" at bounding box center [235, 142] width 40 height 12
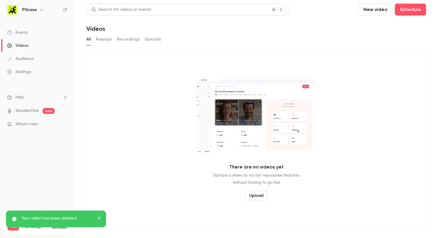
click at [30, 31] on link "Events" at bounding box center [37, 32] width 74 height 13
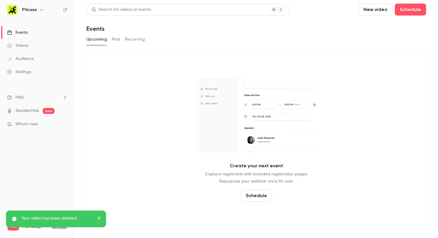
click at [36, 10] on div "PVcase" at bounding box center [40, 9] width 36 height 7
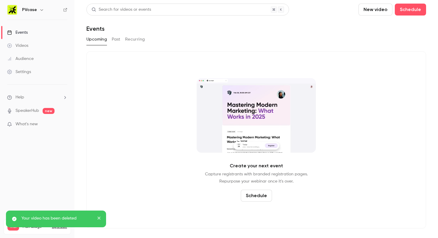
click at [41, 10] on icon "button" at bounding box center [41, 9] width 5 height 5
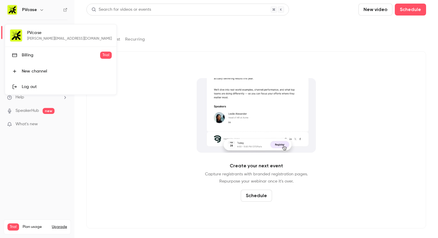
click at [41, 9] on div at bounding box center [219, 119] width 438 height 238
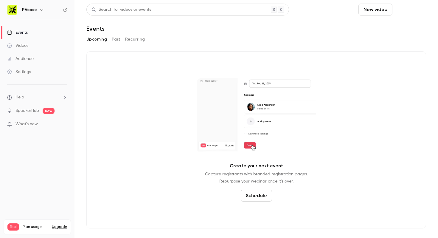
click at [408, 7] on button "Schedule" at bounding box center [410, 10] width 31 height 12
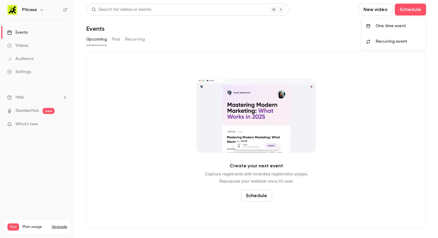
click at [393, 23] on div "One time event" at bounding box center [398, 26] width 45 height 6
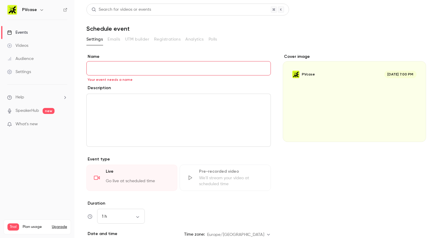
click at [22, 44] on div "Videos" at bounding box center [17, 46] width 21 height 6
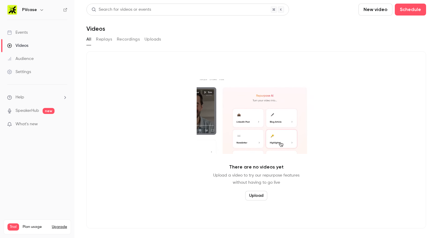
click at [24, 32] on div "Events" at bounding box center [17, 32] width 21 height 6
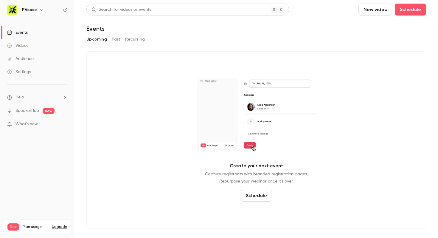
click at [115, 40] on button "Past" at bounding box center [116, 40] width 9 height 10
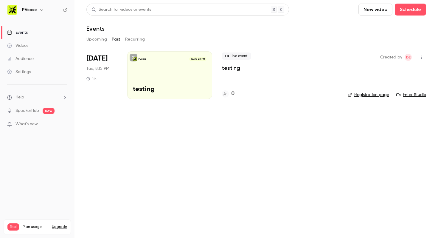
click at [209, 138] on main "Search for videos or events New video Schedule Events Upcoming Past Recurring J…" at bounding box center [255, 119] width 363 height 238
click at [361, 96] on link "Registration page" at bounding box center [368, 95] width 41 height 6
click at [183, 141] on main "Search for videos or events New video Schedule Events Upcoming Past Recurring J…" at bounding box center [255, 119] width 363 height 238
click at [161, 69] on div "PVcase Jul 22, 8:15 PM testing" at bounding box center [169, 75] width 85 height 48
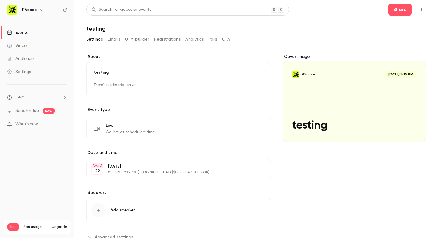
scroll to position [21, 0]
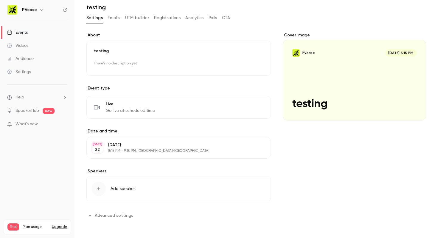
click at [132, 186] on span "Add speaker" at bounding box center [123, 189] width 24 height 6
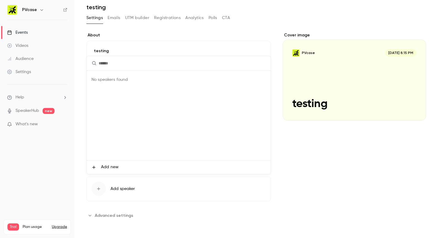
click at [150, 170] on li "Add new" at bounding box center [179, 166] width 184 height 13
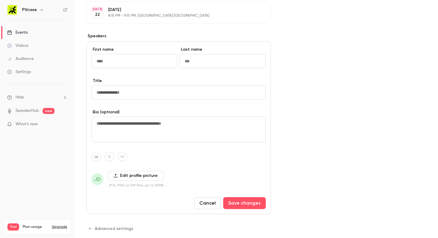
scroll to position [169, 0]
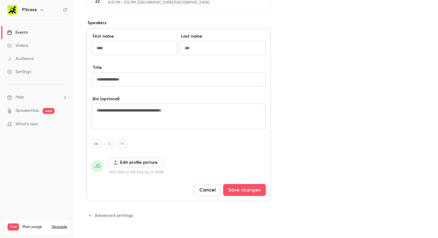
click at [276, 140] on div "**********" at bounding box center [256, 52] width 340 height 336
click at [208, 191] on button "Cancel" at bounding box center [207, 190] width 27 height 12
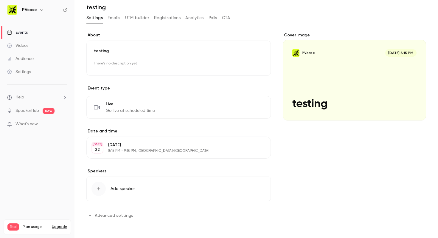
scroll to position [0, 0]
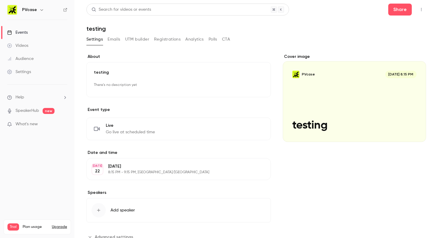
click at [116, 42] on button "Emails" at bounding box center [114, 40] width 13 height 10
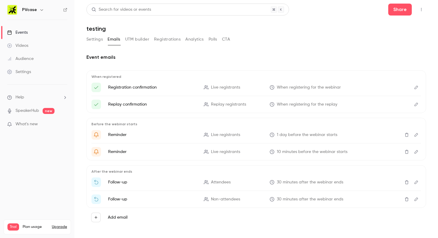
click at [98, 42] on button "Settings" at bounding box center [94, 40] width 16 height 10
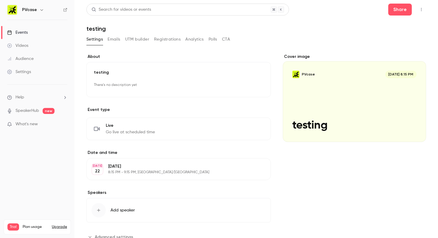
click at [213, 40] on button "Polls" at bounding box center [213, 40] width 9 height 10
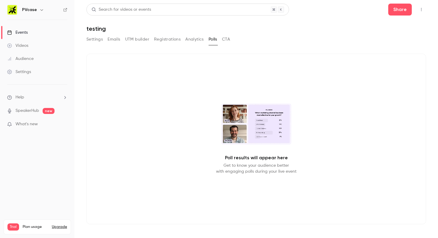
click at [226, 38] on button "CTA" at bounding box center [226, 40] width 8 height 10
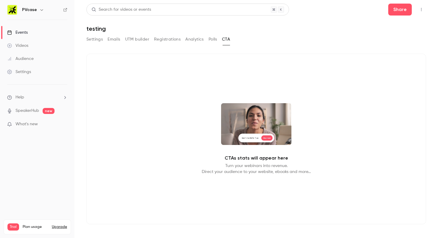
click at [96, 41] on button "Settings" at bounding box center [94, 40] width 16 height 10
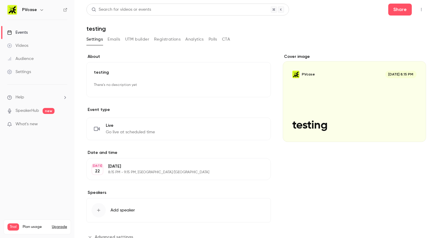
click at [34, 33] on link "Events" at bounding box center [37, 32] width 74 height 13
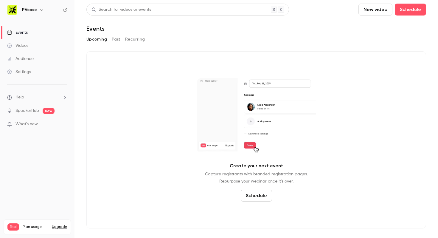
click at [116, 42] on button "Past" at bounding box center [116, 40] width 9 height 10
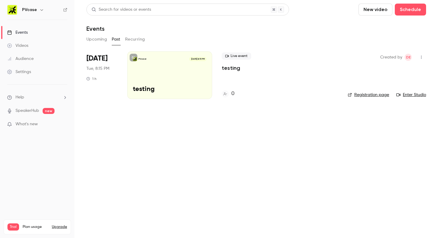
click at [423, 55] on icon "button" at bounding box center [421, 57] width 5 height 4
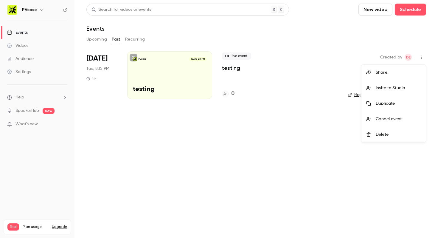
click at [389, 132] on div "Delete" at bounding box center [398, 134] width 45 height 6
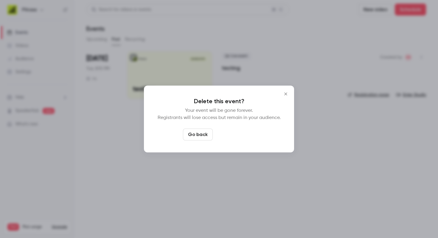
click at [244, 136] on button "Delete event" at bounding box center [235, 134] width 40 height 12
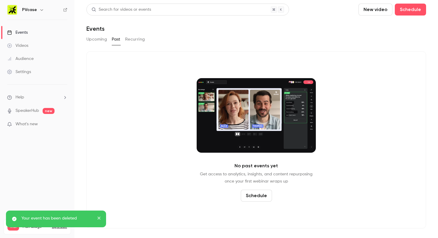
click at [145, 124] on div "No past events yet Get access to analytics, insights, and content repurposing o…" at bounding box center [256, 139] width 340 height 177
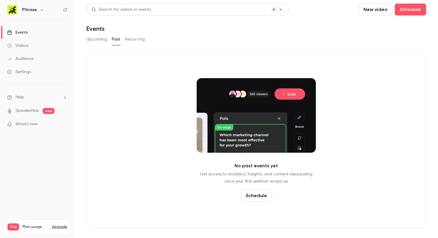
click at [30, 71] on div "Settings" at bounding box center [19, 72] width 24 height 6
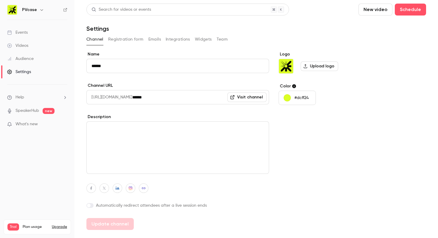
click at [25, 37] on link "Events" at bounding box center [37, 32] width 74 height 13
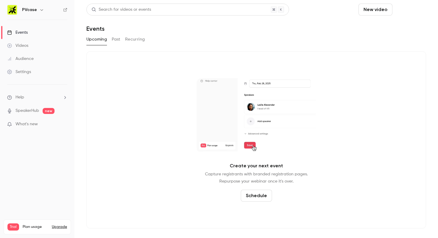
click at [405, 9] on button "Schedule" at bounding box center [410, 10] width 31 height 12
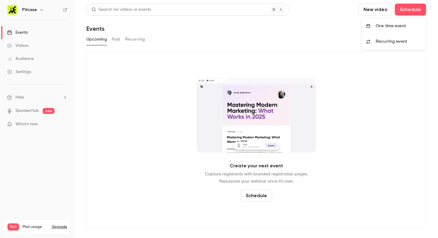
click at [391, 28] on div "One time event" at bounding box center [398, 26] width 45 height 6
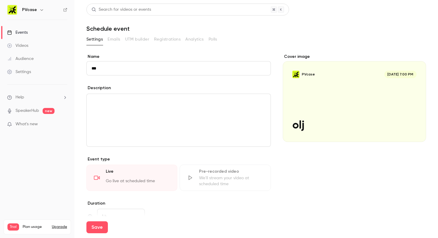
type input "***"
click at [152, 104] on p "editor" at bounding box center [178, 100] width 174 height 7
click at [299, 191] on div "Cover image PVcase Oct 9, 7:00 PM olj" at bounding box center [354, 184] width 143 height 260
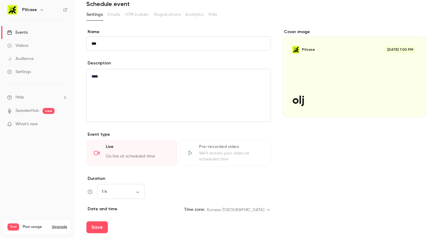
scroll to position [40, 0]
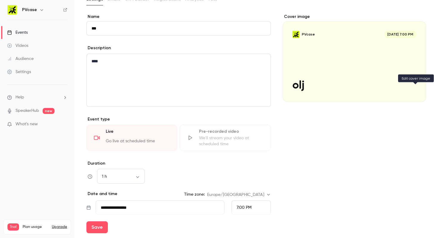
click at [414, 91] on icon "Cover image" at bounding box center [415, 91] width 7 height 5
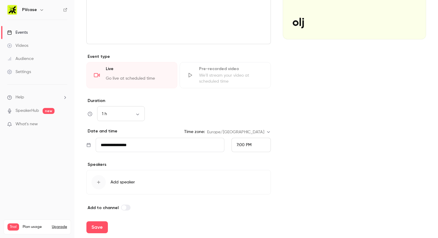
scroll to position [107, 0]
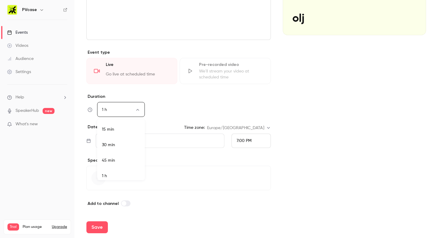
click at [129, 110] on body "**********" at bounding box center [219, 119] width 438 height 238
click at [125, 141] on li "1 h 15 min" at bounding box center [121, 135] width 48 height 15
click at [125, 111] on body "**********" at bounding box center [219, 119] width 438 height 238
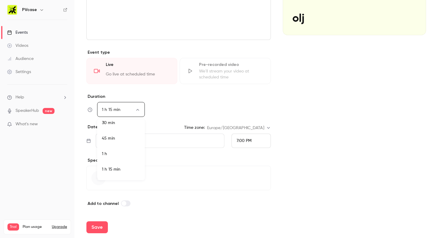
click at [119, 153] on li "1 h" at bounding box center [121, 153] width 48 height 15
type input "**"
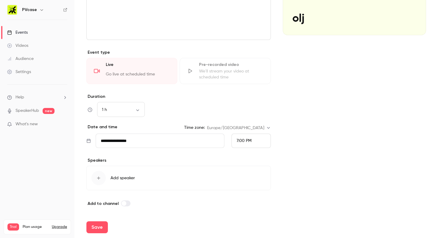
click at [165, 116] on div "1 h ** ​" at bounding box center [178, 109] width 184 height 14
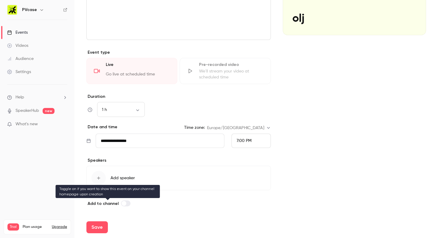
click at [123, 204] on span at bounding box center [124, 203] width 5 height 5
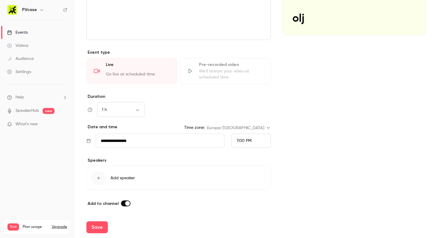
click at [126, 204] on span at bounding box center [127, 203] width 5 height 5
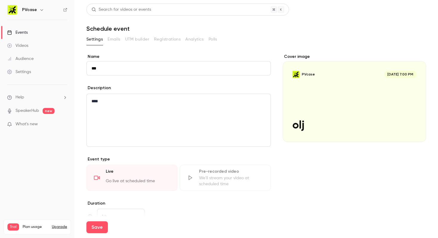
scroll to position [107, 0]
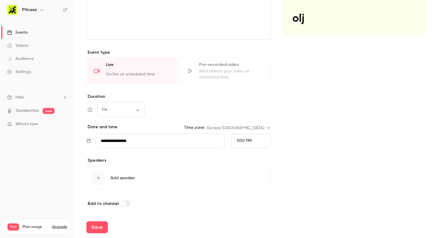
click at [99, 233] on div "Save" at bounding box center [256, 226] width 340 height 21
click at [98, 225] on button "Save" at bounding box center [96, 227] width 21 height 12
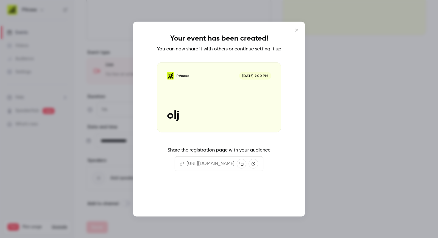
click at [222, 202] on button "Continue" at bounding box center [219, 197] width 60 height 14
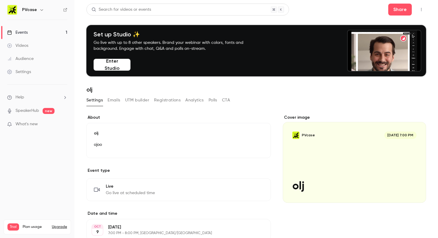
click at [119, 101] on button "Emails" at bounding box center [114, 100] width 13 height 10
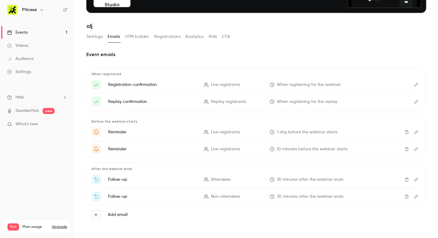
scroll to position [65, 0]
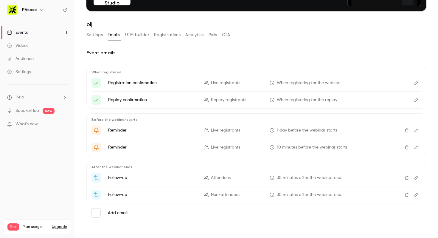
click at [415, 84] on icon "Edit" at bounding box center [416, 83] width 4 height 4
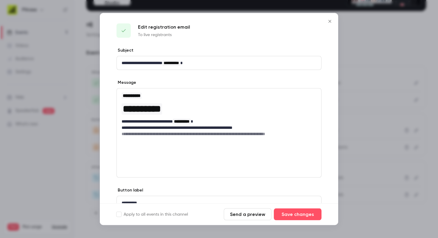
scroll to position [0, 0]
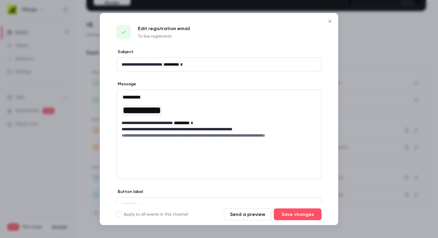
click at [331, 22] on icon "Close" at bounding box center [329, 21] width 7 height 5
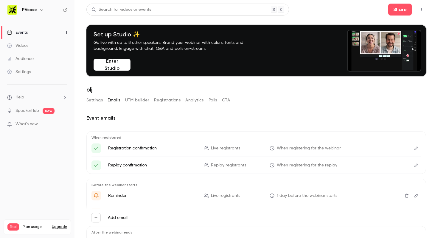
click at [141, 99] on button "UTM builder" at bounding box center [137, 100] width 24 height 10
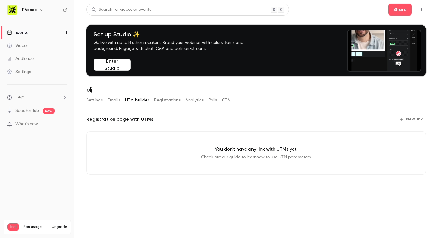
click at [159, 96] on button "Registrations" at bounding box center [167, 100] width 27 height 10
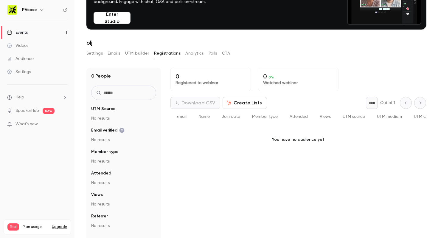
scroll to position [50, 0]
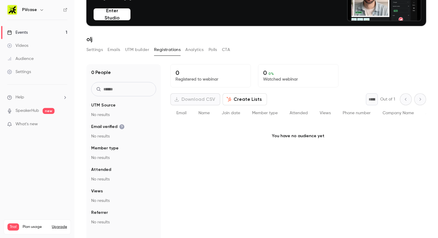
click at [195, 49] on button "Analytics" at bounding box center [194, 50] width 18 height 10
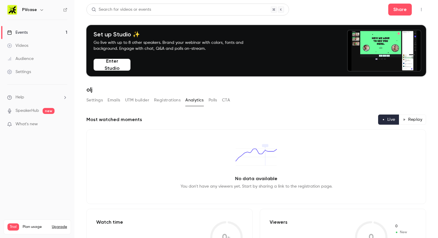
click at [211, 99] on button "Polls" at bounding box center [213, 100] width 9 height 10
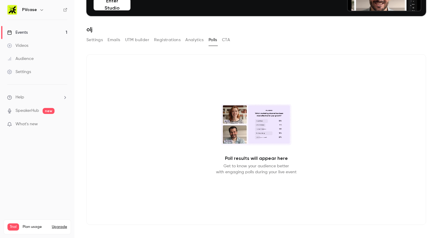
scroll to position [18, 0]
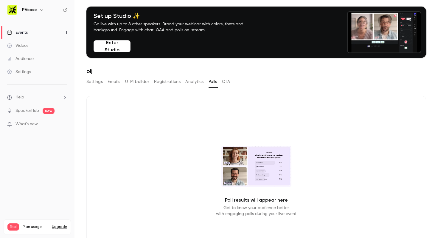
click at [224, 83] on button "CTA" at bounding box center [226, 82] width 8 height 10
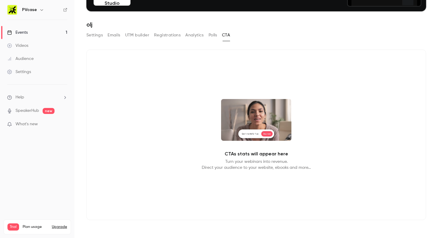
scroll to position [49, 0]
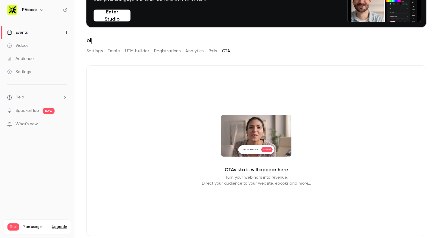
click at [99, 52] on button "Settings" at bounding box center [94, 51] width 16 height 10
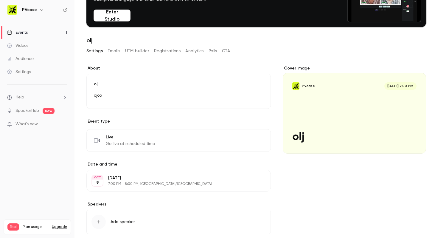
scroll to position [82, 0]
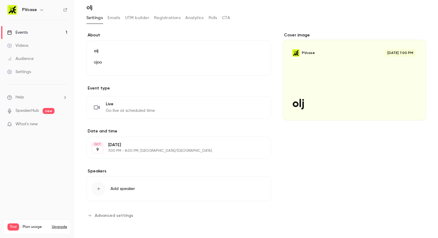
click at [125, 217] on span "Advanced settings" at bounding box center [114, 215] width 38 height 6
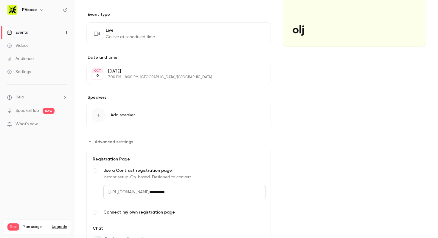
scroll to position [197, 0]
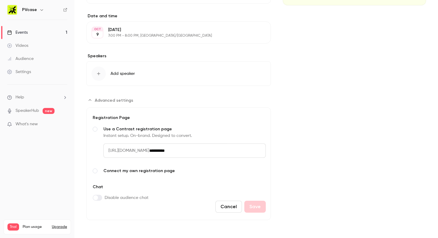
click at [111, 172] on span "Connect my own registration page" at bounding box center [184, 171] width 162 height 6
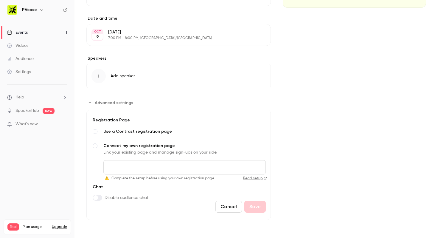
scroll to position [195, 0]
click at [158, 166] on input "Connect my own registration page Link your existing page and manage sign-ups on…" at bounding box center [184, 167] width 162 height 14
click at [302, 165] on div "Cover image PVcase Oct 9, 7:00 PM olj" at bounding box center [354, 70] width 143 height 300
click at [209, 166] on input "Connect my own registration page Link your existing page and manage sign-ups on…" at bounding box center [184, 167] width 162 height 14
click at [146, 133] on span "Use a Contrast registration page" at bounding box center [184, 131] width 162 height 6
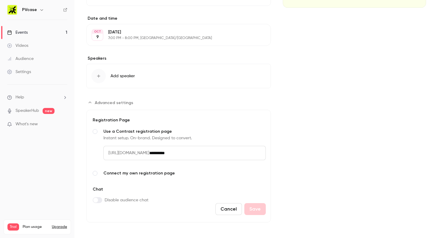
click at [147, 140] on div "Instant setup. On-brand. Designed to convert." at bounding box center [184, 138] width 162 height 6
click at [144, 137] on div "Instant setup. On-brand. Designed to convert." at bounding box center [184, 138] width 162 height 6
click at [138, 136] on div "Instant setup. On-brand. Designed to convert." at bounding box center [184, 138] width 162 height 6
click at [105, 174] on span "Connect my own registration page" at bounding box center [184, 173] width 162 height 6
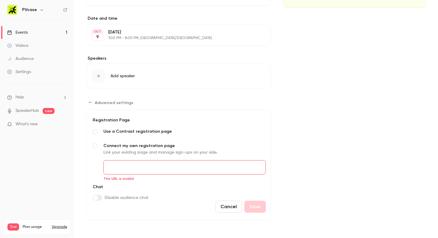
click at [256, 178] on div "This URL is invalid" at bounding box center [184, 172] width 162 height 24
click at [233, 200] on form "**********" at bounding box center [178, 165] width 184 height 110
click at [229, 207] on button "Cancel" at bounding box center [228, 206] width 27 height 12
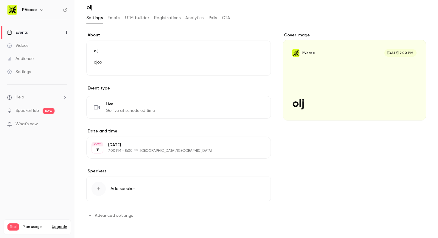
scroll to position [0, 0]
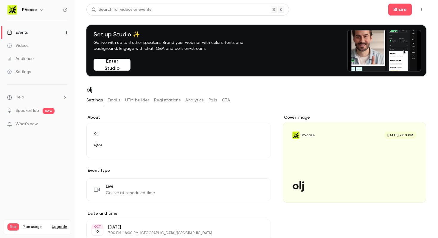
click at [50, 31] on link "Events 1" at bounding box center [37, 32] width 74 height 13
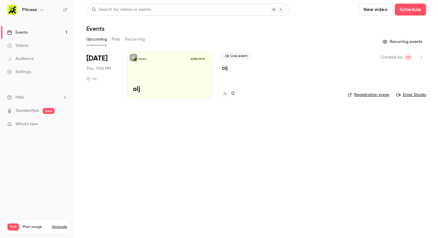
click at [421, 56] on icon "button" at bounding box center [421, 57] width 5 height 4
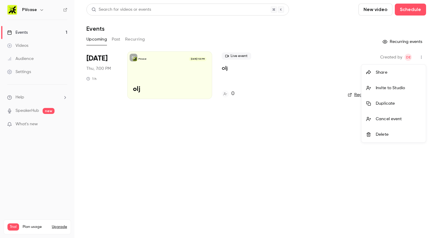
click at [388, 134] on div "Delete" at bounding box center [398, 134] width 45 height 6
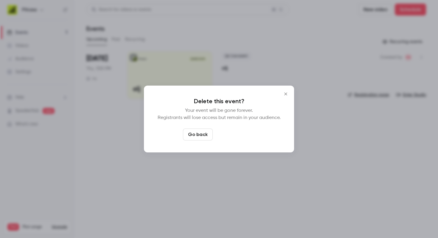
click at [245, 136] on button "Delete event" at bounding box center [235, 134] width 40 height 12
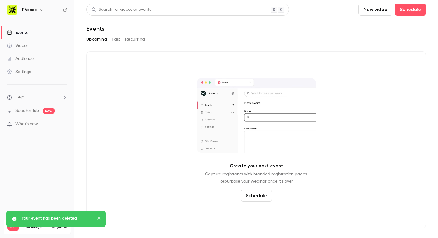
click at [145, 81] on div "Create your next event Capture registrants with branded registration pages. Rep…" at bounding box center [256, 139] width 340 height 177
click at [49, 97] on li "Help" at bounding box center [37, 97] width 60 height 6
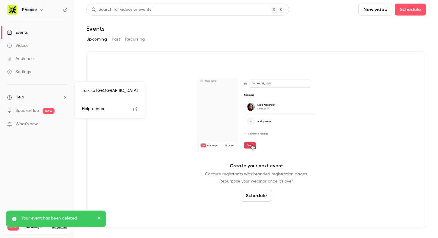
click at [45, 97] on div at bounding box center [219, 119] width 438 height 238
click at [53, 94] on li "Help" at bounding box center [37, 97] width 60 height 6
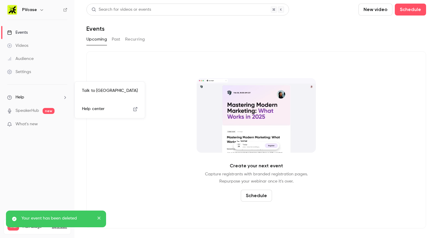
click at [90, 105] on link "Help center" at bounding box center [109, 109] width 65 height 16
